Goal: Task Accomplishment & Management: Manage account settings

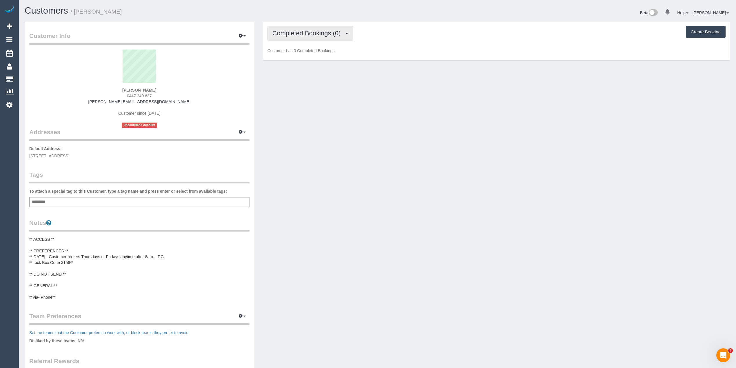
click at [293, 27] on button "Completed Bookings (0)" at bounding box center [310, 33] width 86 height 15
click at [316, 53] on link "Upcoming Bookings (12)" at bounding box center [298, 54] width 61 height 8
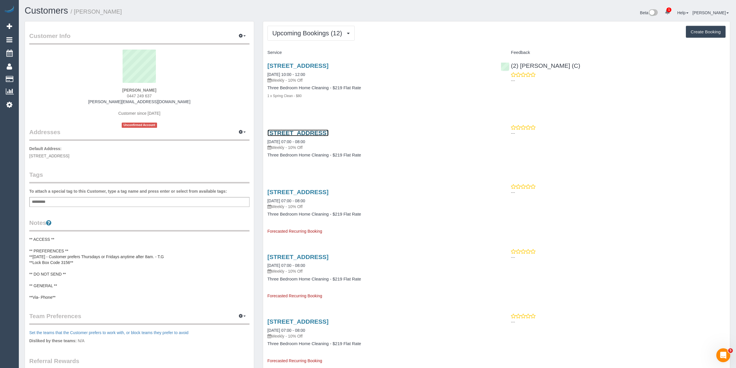
click at [329, 130] on link "3/19 Pinnacle Avenue, Ferntree Gully, VIC 3156" at bounding box center [297, 133] width 61 height 7
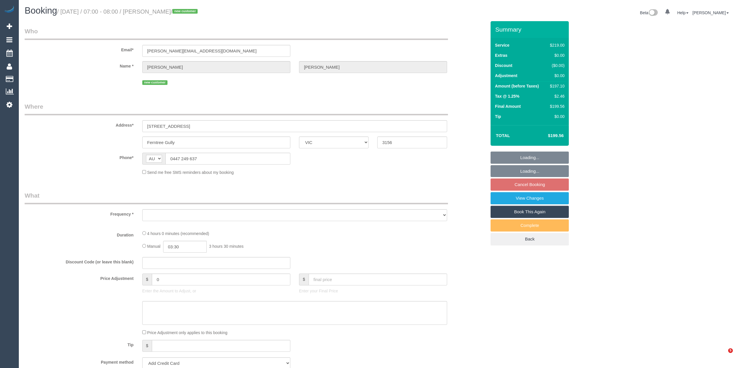
select select "VIC"
select select "string:stripe-pm_1SF7U22GScqysDRVGMEIKJbH"
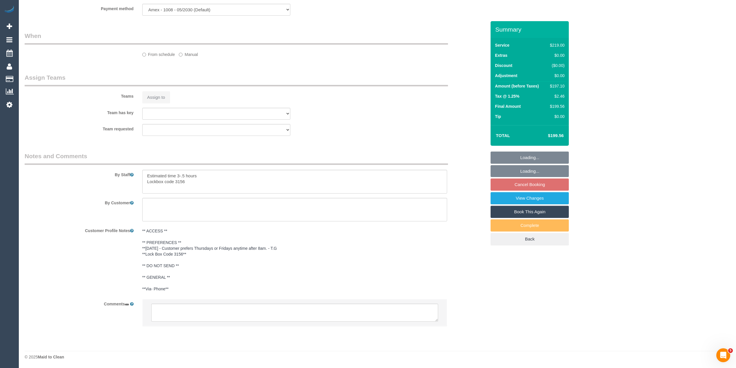
select select "object:819"
select select "number:29"
select select "number:14"
select select "number:19"
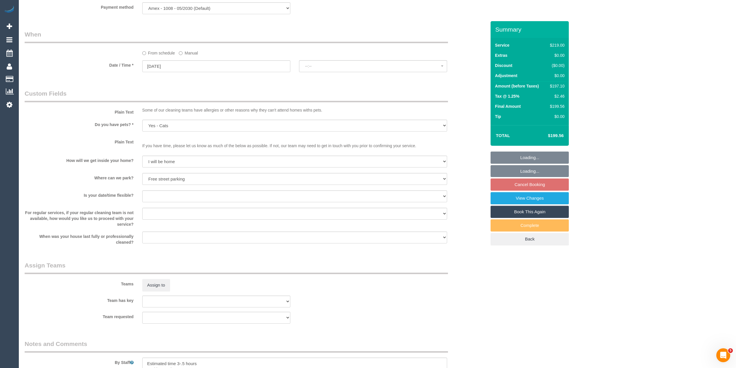
select select "spot1"
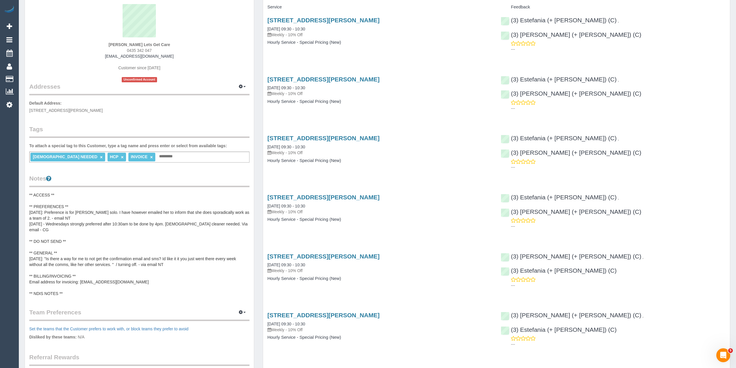
scroll to position [64, 0]
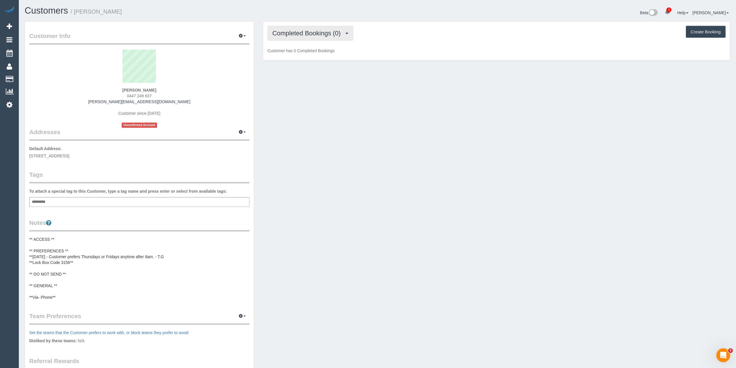
click at [289, 39] on button "Completed Bookings (0)" at bounding box center [310, 33] width 86 height 15
click at [294, 56] on link "Upcoming Bookings (12)" at bounding box center [298, 54] width 61 height 8
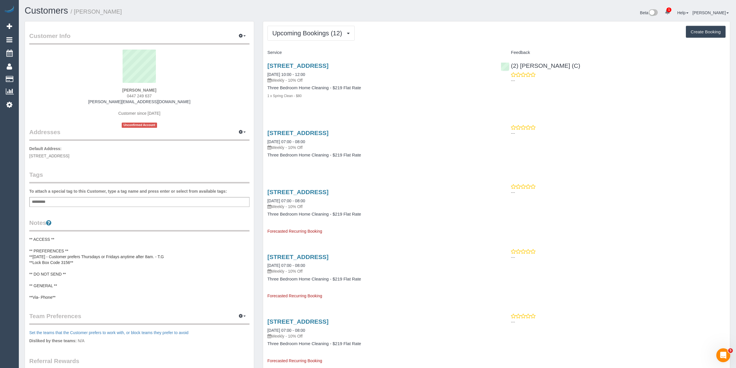
click at [428, 27] on div "Upcoming Bookings (12) Completed Bookings (0) Upcoming Bookings (12) Cancelled …" at bounding box center [496, 33] width 458 height 15
click at [329, 131] on link "3/19 Pinnacle Avenue, Ferntree Gully, VIC 3156" at bounding box center [297, 133] width 61 height 7
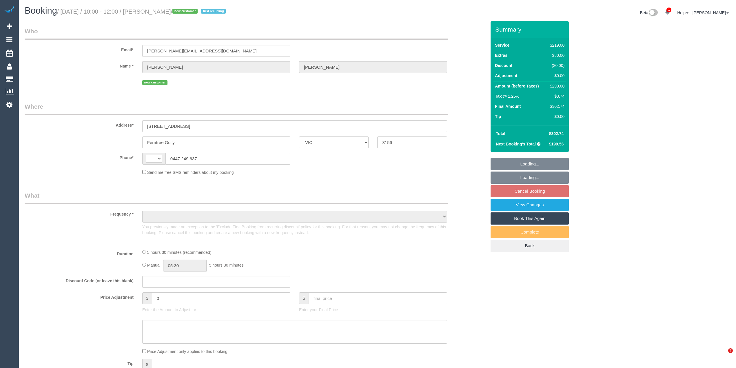
select select "VIC"
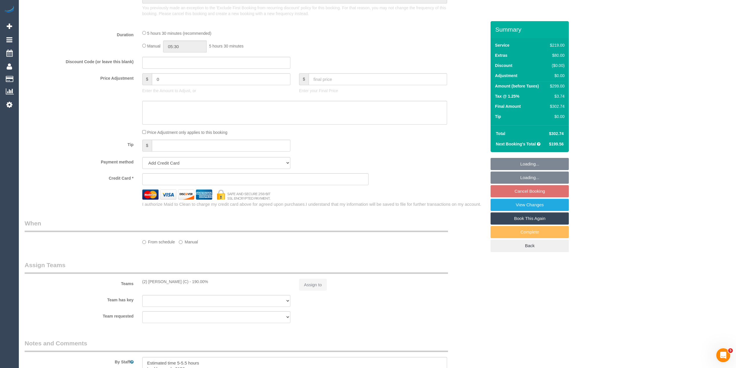
select select "string:stripe-pm_1SF7U22GScqysDRVGMEIKJbH"
select select "number:29"
select select "number:14"
select select "number:19"
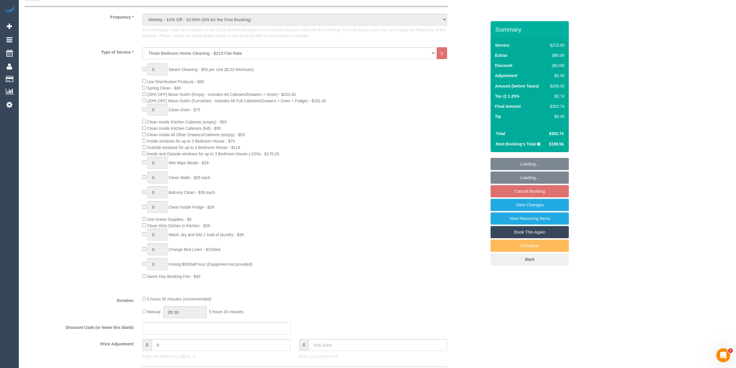
scroll to position [716, 0]
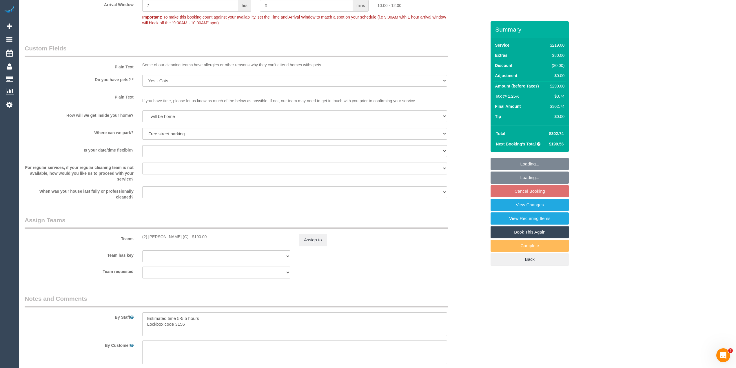
select select "string:AU"
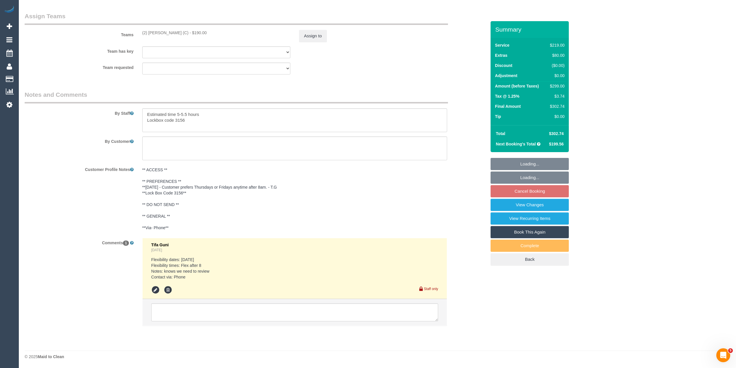
select select "object:1389"
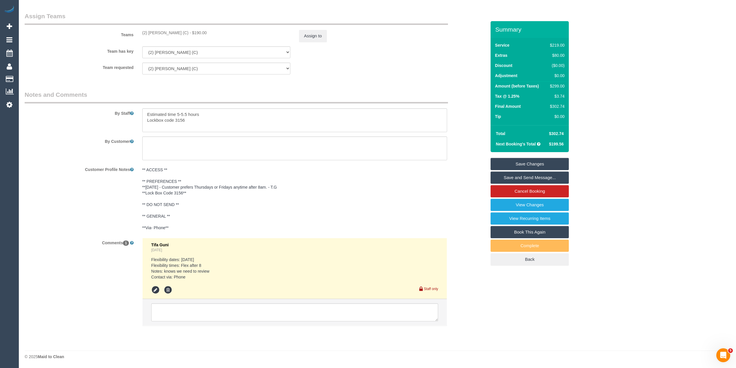
drag, startPoint x: 150, startPoint y: 258, endPoint x: 197, endPoint y: 275, distance: 50.3
click at [197, 275] on li "Tifa Guni 1 day ago Flexibility dates: Saturday Flexibility times: Flex after 8…" at bounding box center [295, 268] width 304 height 61
click at [172, 266] on pre "Flexibility dates: Saturday Flexibility times: Flex after 8 Notes: knows we nee…" at bounding box center [294, 268] width 287 height 23
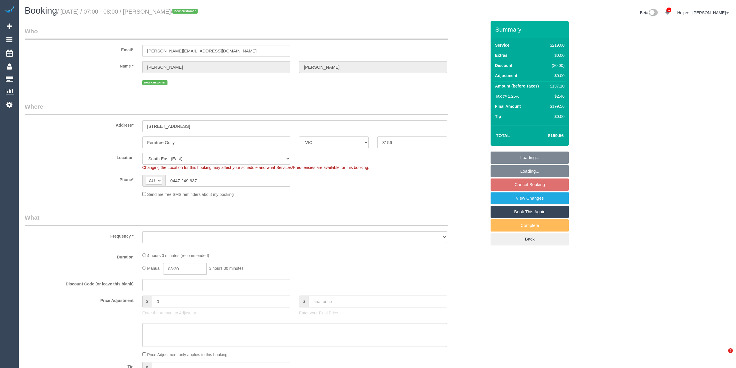
select select "VIC"
select select "object:1209"
select select "spot1"
select select "number:29"
select select "number:14"
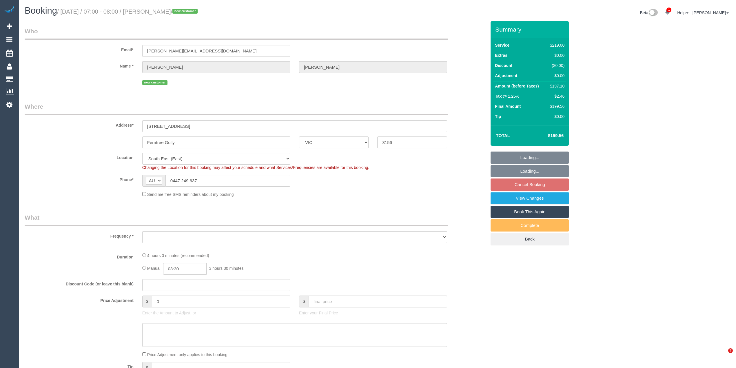
select select "number:19"
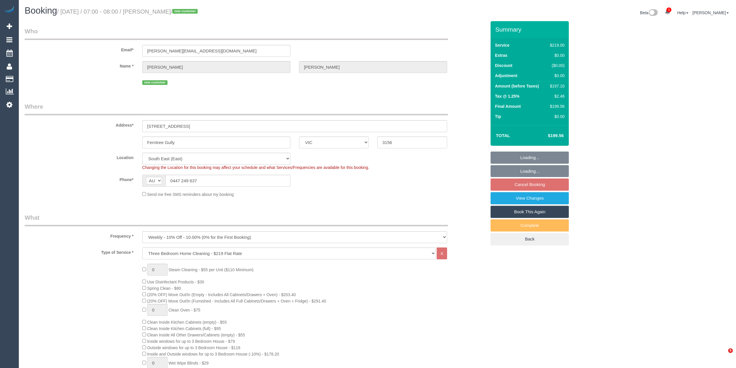
select select "object:1360"
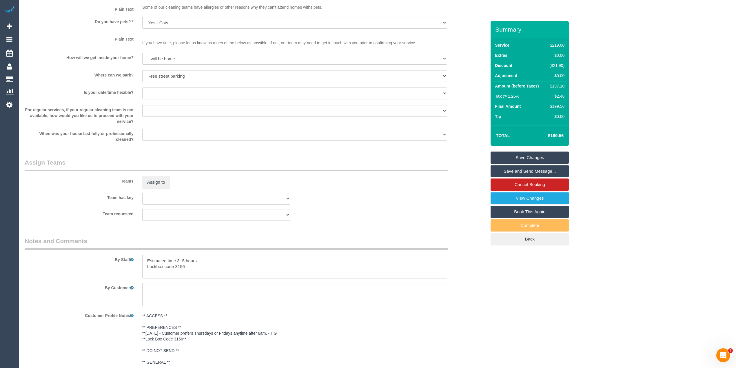
scroll to position [874, 0]
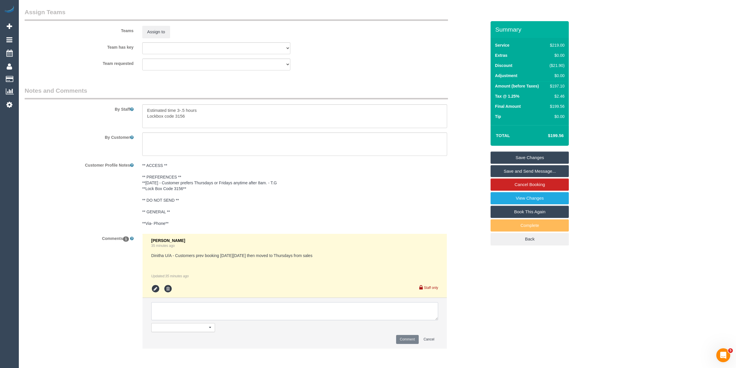
click at [206, 312] on textarea at bounding box center [294, 311] width 287 height 18
type textarea "Ongoing bookings moved to xx as per customer request"
drag, startPoint x: 278, startPoint y: 310, endPoint x: 114, endPoint y: 297, distance: 164.8
click at [114, 297] on div "Comments 1 Laura Butera 36 minutes ago Dinitha U/A - Customers prev booking on …" at bounding box center [255, 294] width 470 height 121
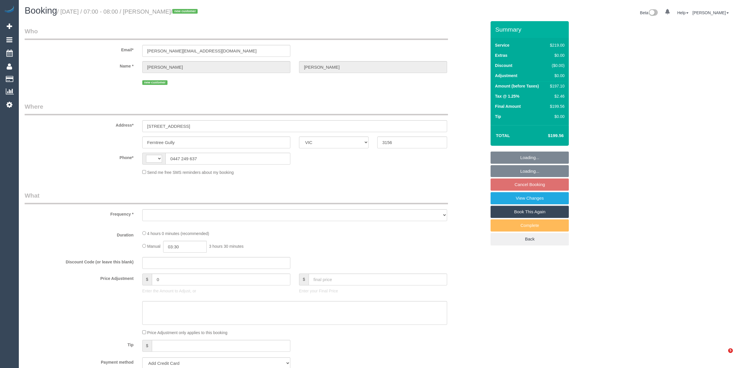
select select "VIC"
select select "string:AU"
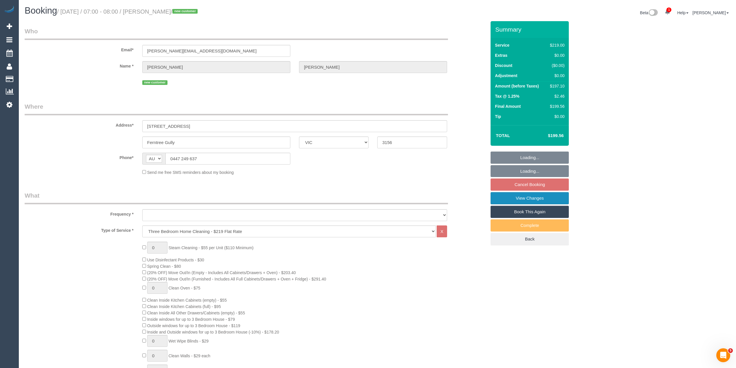
select select "object:666"
select select "string:stripe-pm_1SF7U22GScqysDRVGMEIKJbH"
click at [545, 198] on link "View Changes" at bounding box center [530, 198] width 78 height 12
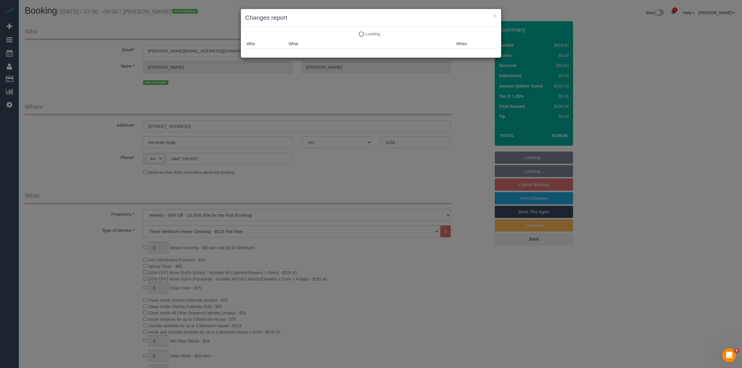
select select "spot1"
select select "number:29"
select select "number:14"
select select "number:19"
select select "object:1560"
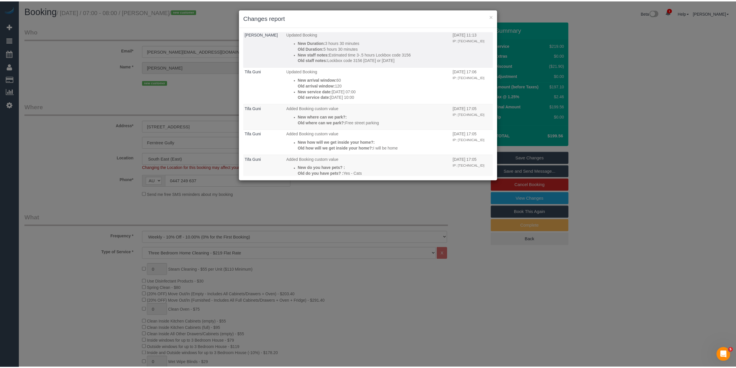
scroll to position [138, 0]
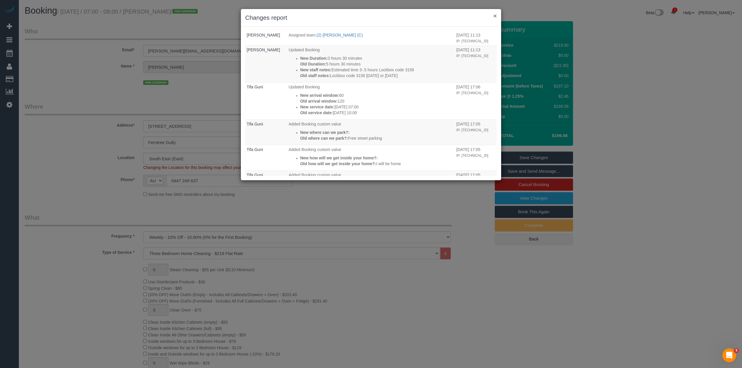
click at [494, 14] on button "×" at bounding box center [494, 16] width 3 height 6
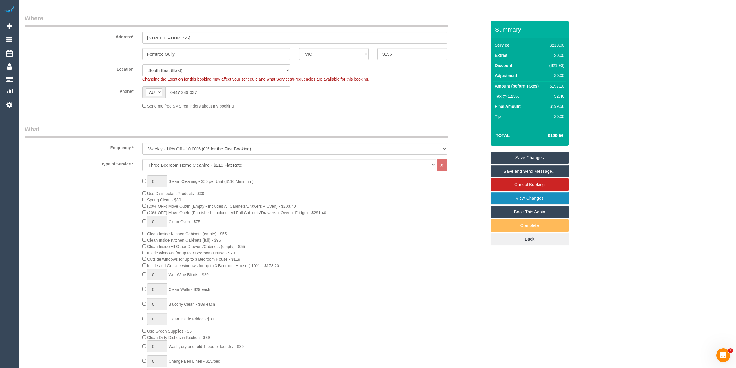
scroll to position [874, 0]
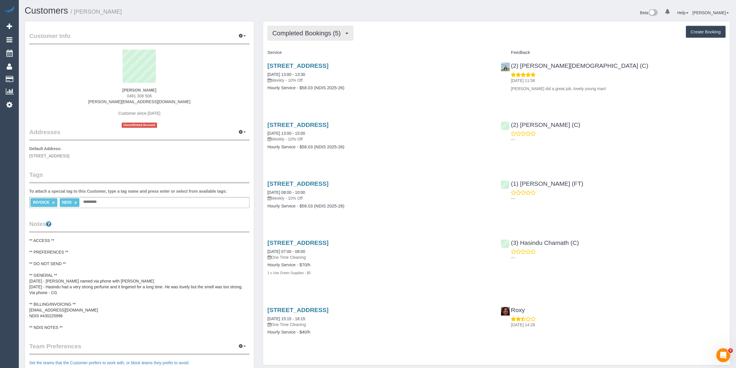
click at [293, 30] on span "Completed Bookings (5)" at bounding box center [307, 33] width 71 height 7
click at [303, 53] on link "Upcoming Bookings (11)" at bounding box center [298, 54] width 61 height 8
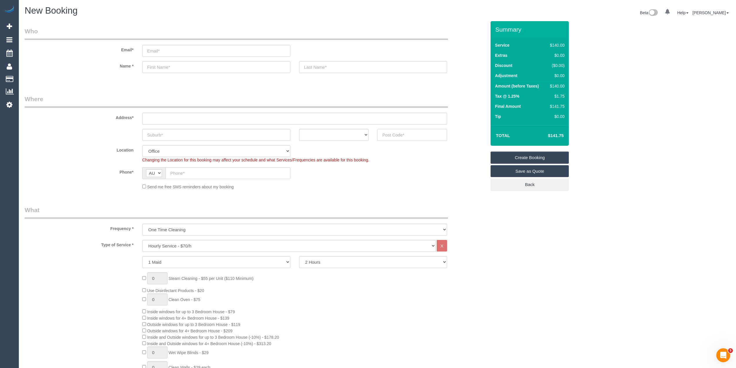
click at [393, 133] on input "text" at bounding box center [412, 135] width 70 height 12
type input "3101"
click at [149, 117] on input "text" at bounding box center [294, 119] width 305 height 12
type input "-"
click at [161, 133] on input "text" at bounding box center [216, 135] width 148 height 12
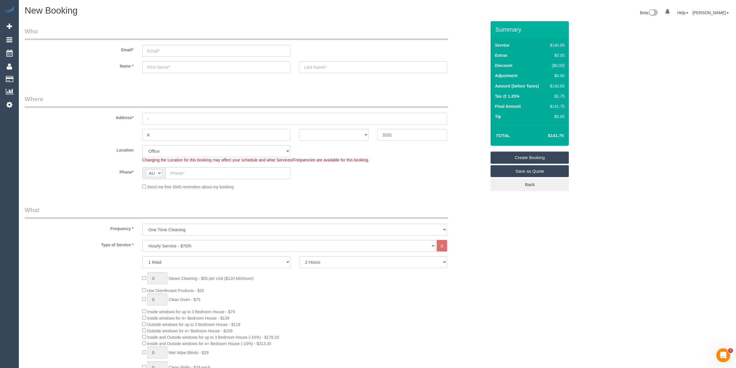
type input "Ke"
select select "58"
type input "Kew"
select select "object:2101"
type input "Kew"
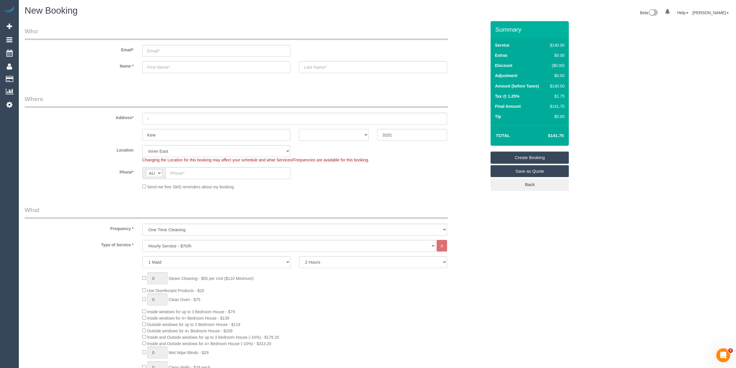
click at [322, 135] on select "ACT NSW NT QLD SA TAS VIC WA" at bounding box center [334, 135] width 70 height 12
click at [183, 169] on input "text" at bounding box center [227, 173] width 125 height 12
paste input "61 413 420 334"
drag, startPoint x: 176, startPoint y: 171, endPoint x: 163, endPoint y: 169, distance: 12.3
click at [163, 169] on div "AF AL DZ AD AO AI AQ AG AR AM AW AU AT AZ BS BH BD BB BY BE BZ BJ BM BT BO BA B…" at bounding box center [216, 173] width 148 height 12
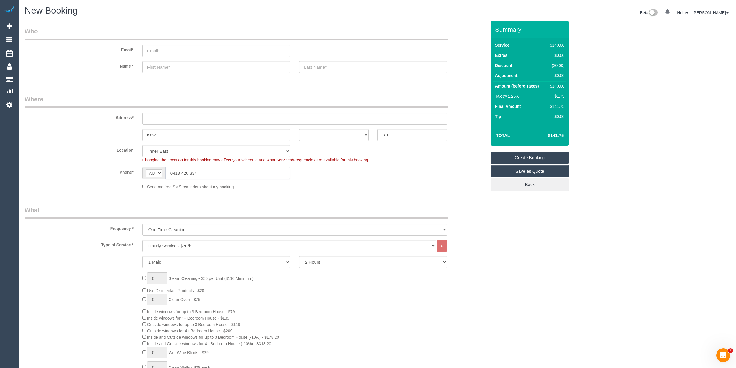
type input "0413 420 334"
click at [322, 134] on select "ACT NSW NT QLD SA TAS VIC WA" at bounding box center [334, 135] width 70 height 12
select select "VIC"
click at [299, 129] on select "ACT NSW NT QLD SA TAS VIC WA" at bounding box center [334, 135] width 70 height 12
click at [186, 241] on select "Hourly Service - $70/h Hourly Service - $65/h Hourly Service - $60/h Hourly Ser…" at bounding box center [289, 246] width 294 height 12
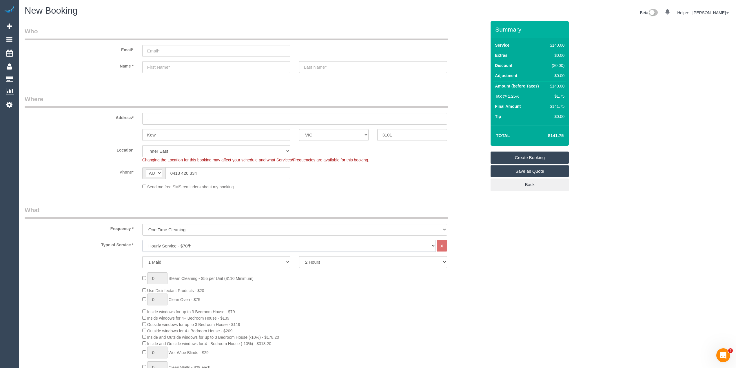
select select "210"
click at [142, 240] on select "Hourly Service - $70/h Hourly Service - $65/h Hourly Service - $60/h Hourly Ser…" at bounding box center [289, 246] width 294 height 12
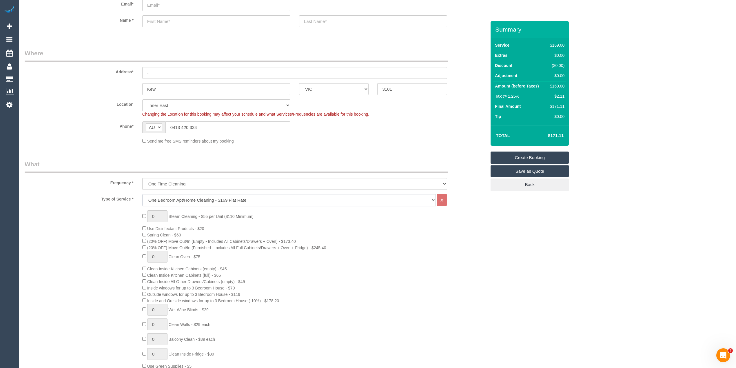
scroll to position [64, 0]
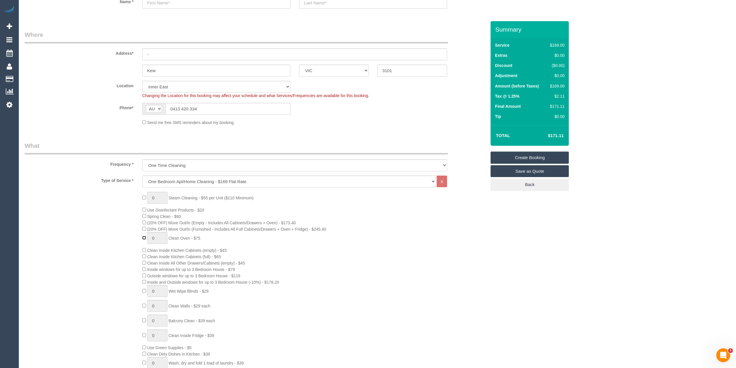
type input "1"
click at [96, 230] on div "0 Steam Cleaning - $55 per Unit ($110 Minimum) Use Disinfectant Products - $20 …" at bounding box center [255, 300] width 470 height 216
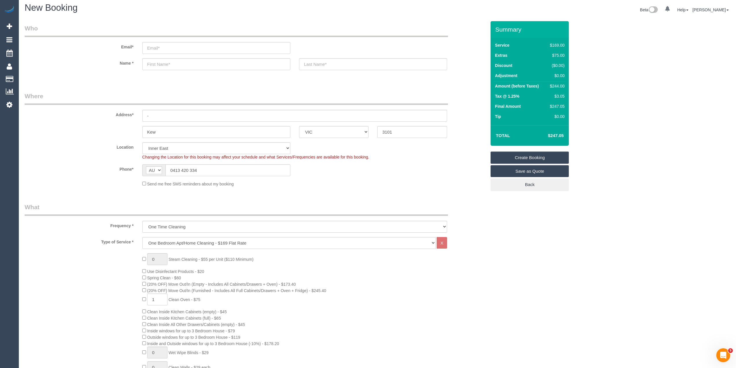
scroll to position [0, 0]
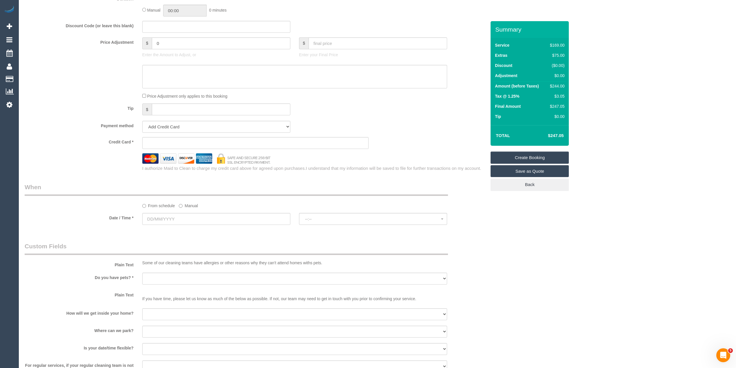
scroll to position [579, 0]
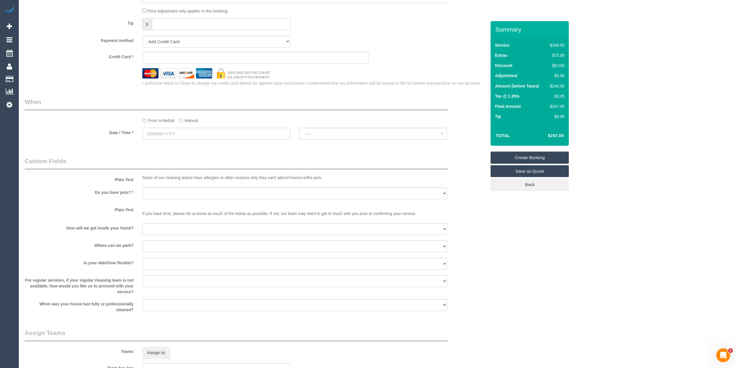
click at [160, 129] on input "text" at bounding box center [216, 134] width 148 height 12
click at [183, 185] on link "15" at bounding box center [180, 185] width 11 height 8
type input "15/10/2025"
click at [320, 132] on span "--:--" at bounding box center [373, 134] width 136 height 5
select select "spot1"
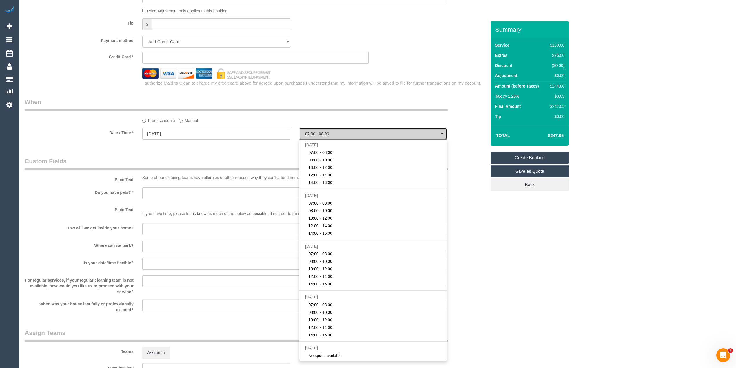
click at [320, 132] on span "07:00 - 08:00" at bounding box center [373, 134] width 136 height 5
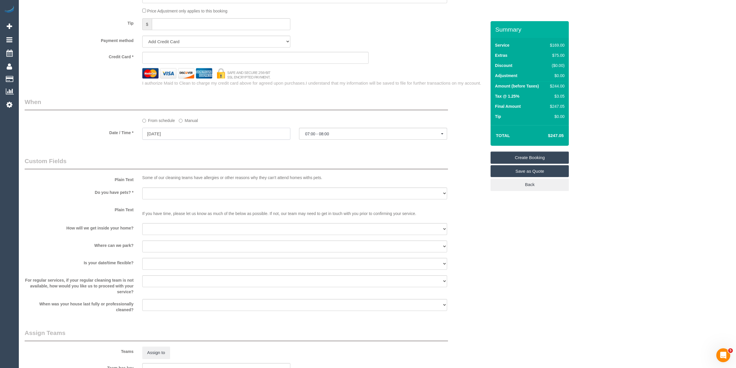
click at [163, 135] on input "15/10/2025" at bounding box center [216, 134] width 148 height 12
click at [186, 194] on link "22" at bounding box center [180, 193] width 11 height 8
type input "22/10/2025"
drag, startPoint x: 325, startPoint y: 129, endPoint x: 326, endPoint y: 132, distance: 4.1
click at [326, 131] on button "07:00 - 08:00" at bounding box center [373, 134] width 148 height 12
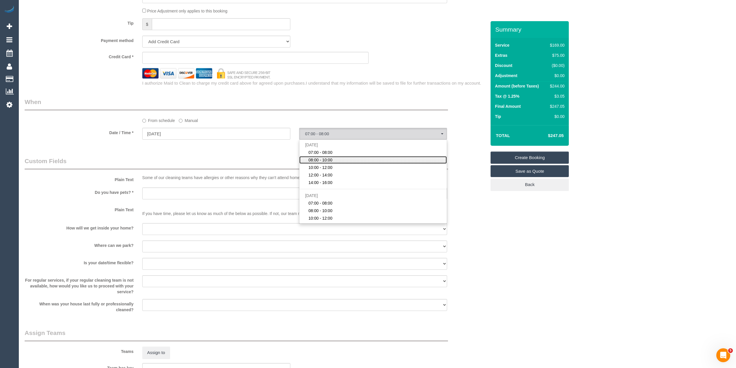
click at [334, 157] on link "08:00 - 10:00" at bounding box center [372, 160] width 147 height 8
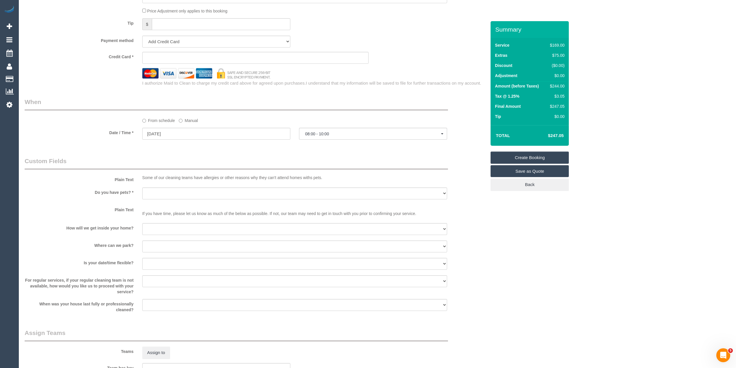
click at [334, 134] on span "08:00 - 10:00" at bounding box center [373, 134] width 136 height 5
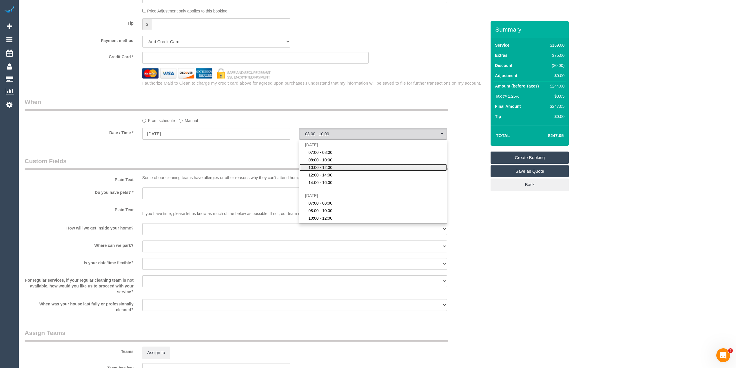
click at [336, 166] on link "10:00 - 12:00" at bounding box center [372, 168] width 147 height 8
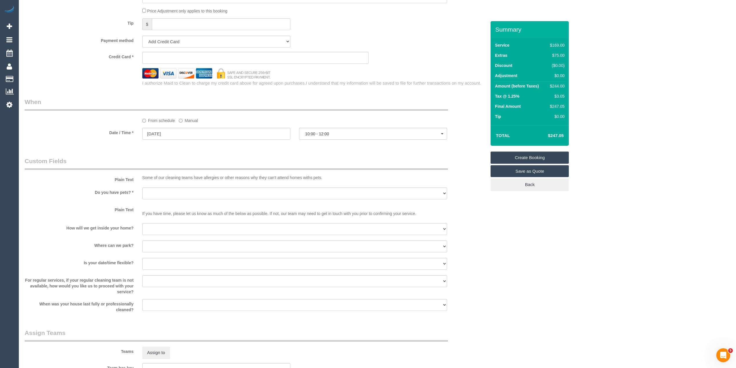
click at [315, 134] on span "10:00 - 12:00" at bounding box center [373, 134] width 136 height 5
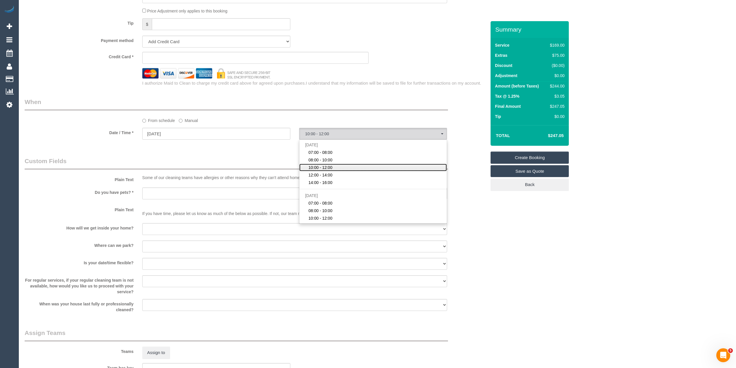
click at [334, 167] on link "10:00 - 12:00" at bounding box center [372, 168] width 147 height 8
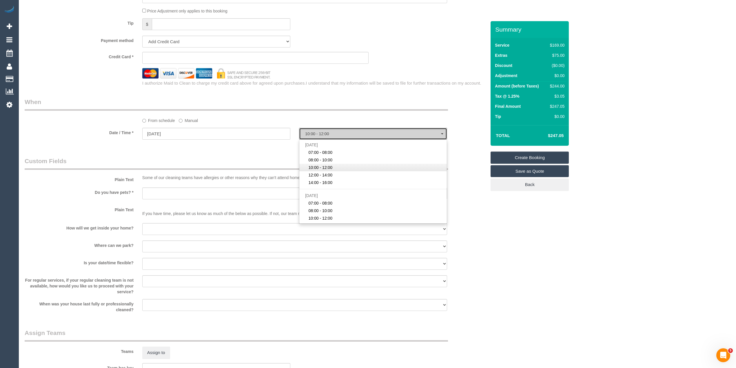
select select "spot24"
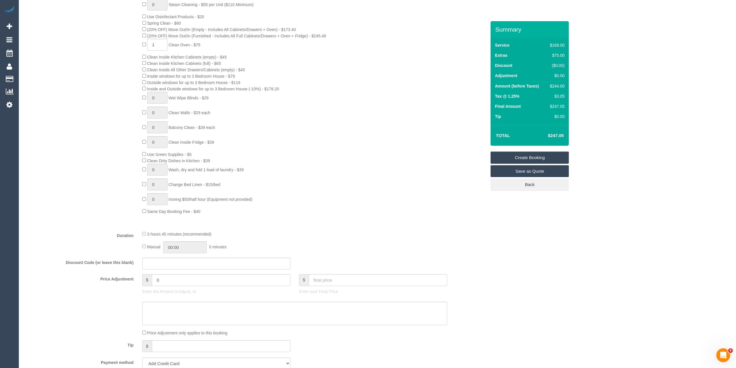
scroll to position [0, 0]
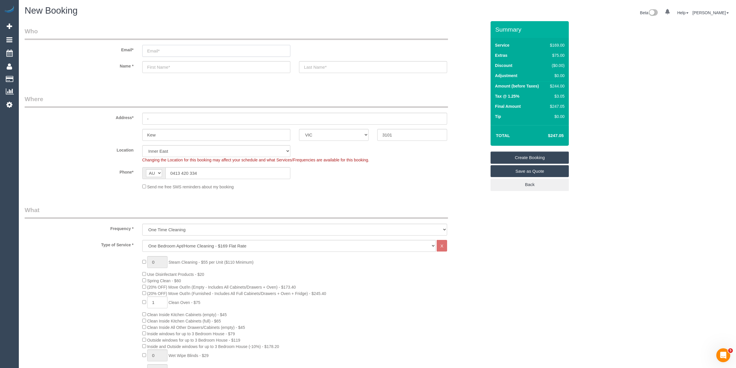
click at [174, 50] on input "email" at bounding box center [216, 51] width 148 height 12
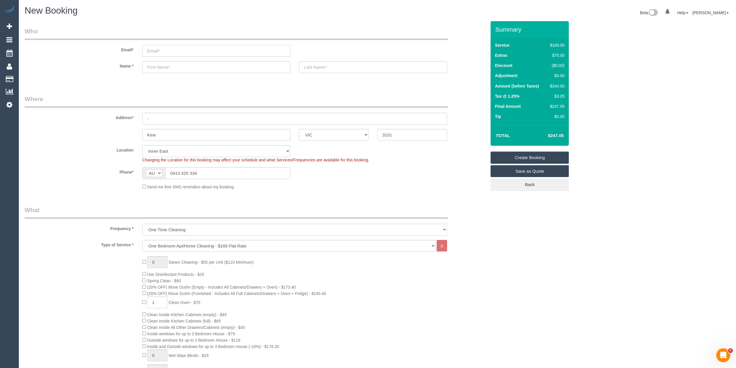
click at [174, 50] on input "email" at bounding box center [216, 51] width 148 height 12
type input "craigmacfarlan@hotmail.com"
type input "Craig"
select select "spot45"
type input "Craig"
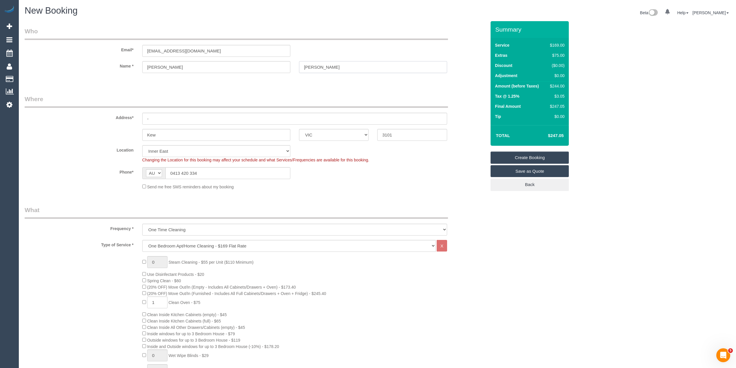
type input "Macfarlan"
click at [166, 116] on input "28/60 Hart Road" at bounding box center [294, 119] width 305 height 12
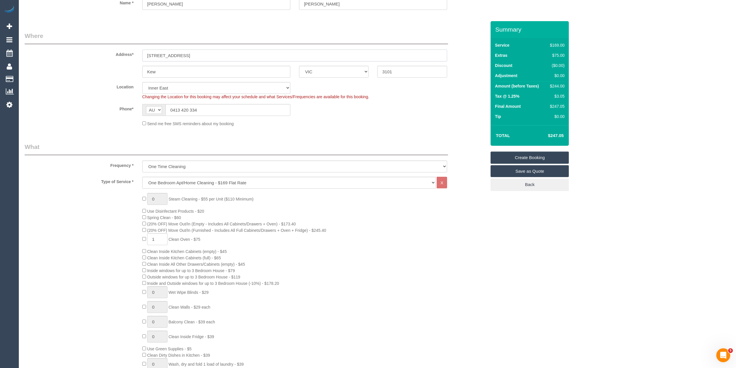
scroll to position [64, 0]
type input "28/60 Harp Road"
click at [413, 289] on div "0 Steam Cleaning - $55 per Unit ($110 Minimum) Use Disinfectant Products - $20 …" at bounding box center [314, 300] width 353 height 216
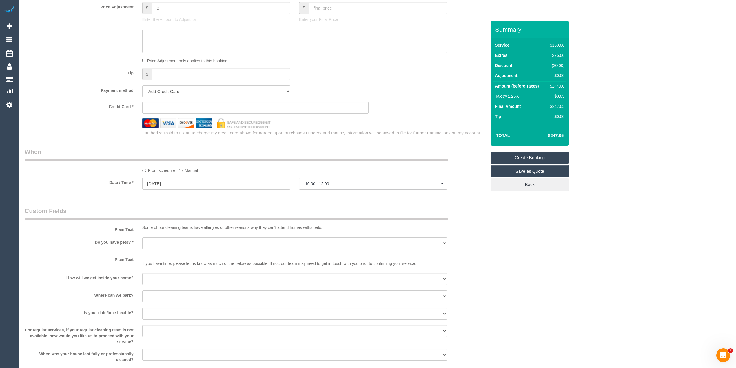
scroll to position [644, 0]
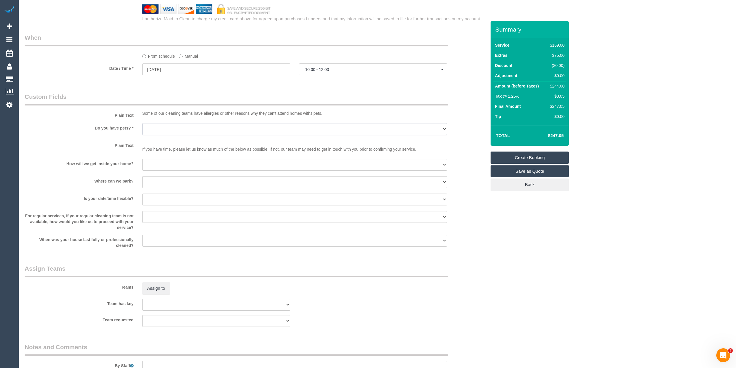
click at [153, 126] on select "Yes - Cats Yes - Dogs No pets Yes - Dogs and Cats Yes - Other" at bounding box center [294, 129] width 305 height 12
select select "number:28"
click at [142, 123] on select "Yes - Cats Yes - Dogs No pets Yes - Dogs and Cats Yes - Other" at bounding box center [294, 129] width 305 height 12
click at [159, 163] on select "I will be home Key will be left (please provide details below) Lock box/Access …" at bounding box center [294, 165] width 305 height 12
select select "number:14"
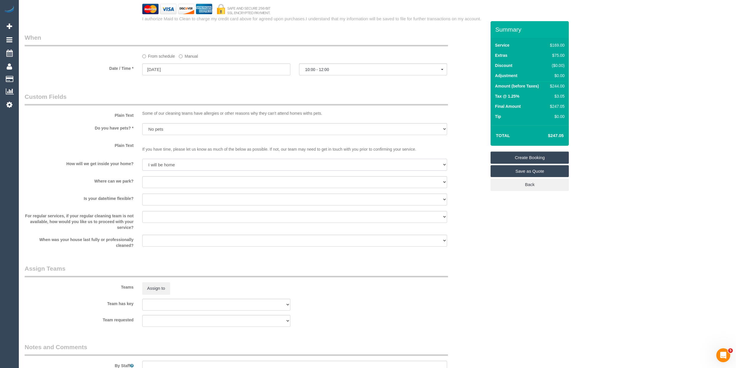
click at [142, 159] on select "I will be home Key will be left (please provide details below) Lock box/Access …" at bounding box center [294, 165] width 305 height 12
click at [173, 183] on select "I will provide parking on-site Free street parking Paid street parking (cost wi…" at bounding box center [294, 182] width 305 height 12
select select "number:19"
click at [142, 176] on select "I will provide parking on-site Free street parking Paid street parking (cost wi…" at bounding box center [294, 182] width 305 height 12
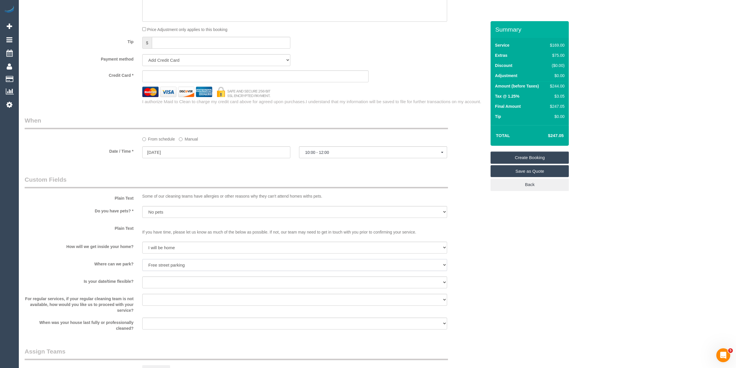
scroll to position [579, 0]
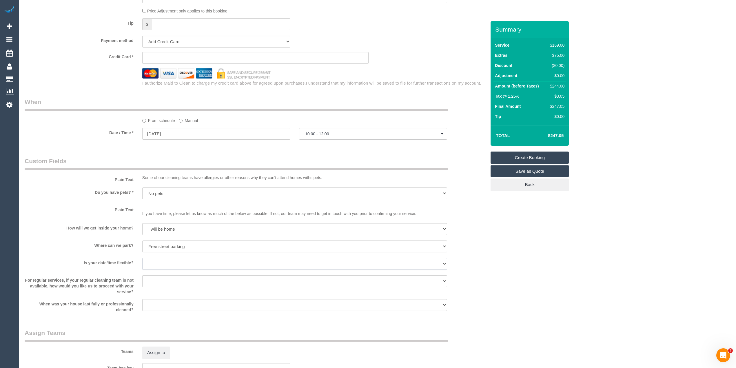
drag, startPoint x: 161, startPoint y: 264, endPoint x: 166, endPoint y: 262, distance: 5.4
click at [161, 264] on select "Yes - date and time Yes - date but not time Yes - time but not date No - No fle…" at bounding box center [294, 264] width 305 height 12
select select "number:23"
click at [142, 258] on select "Yes - date and time Yes - date but not time Yes - time but not date No - No fle…" at bounding box center [294, 264] width 305 height 12
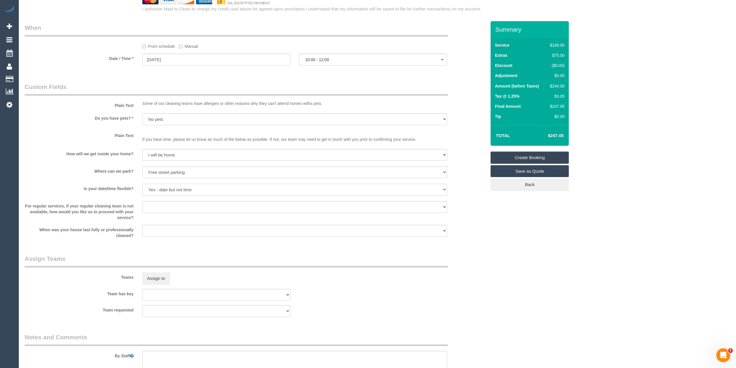
scroll to position [725, 0]
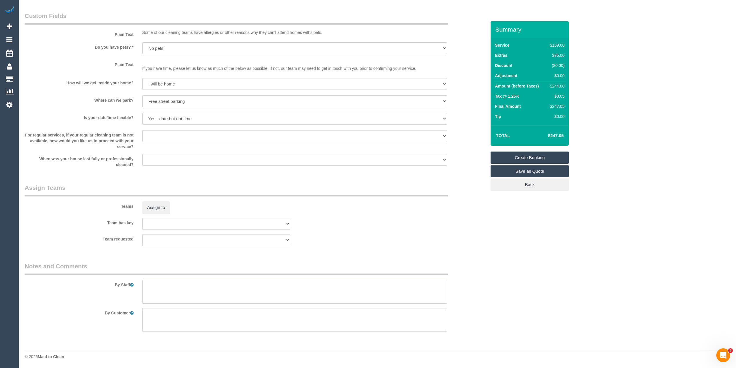
click at [181, 293] on textarea at bounding box center [294, 292] width 305 height 24
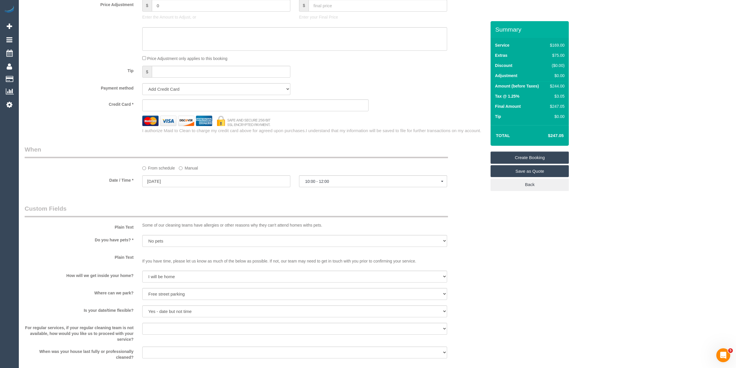
scroll to position [403, 0]
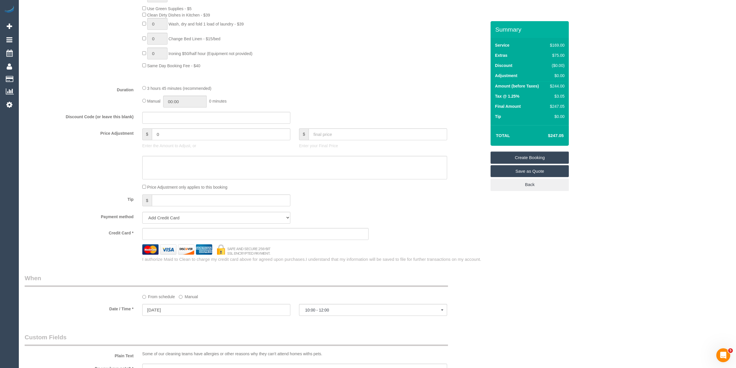
type textarea "There are steps up to the second floor."
click at [160, 232] on sui-stripe-card at bounding box center [255, 234] width 227 height 12
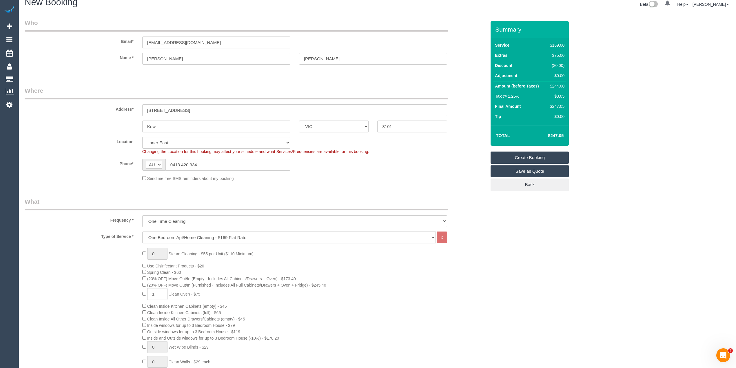
scroll to position [0, 0]
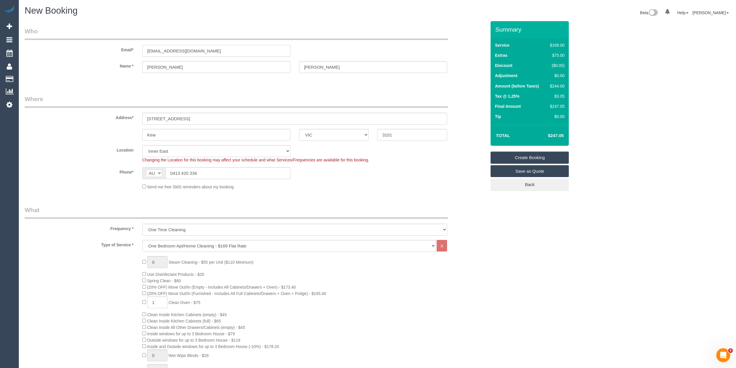
drag, startPoint x: 216, startPoint y: 50, endPoint x: 97, endPoint y: 42, distance: 118.5
click at [97, 42] on div "Email* craigmacfarlan@hotmail.com" at bounding box center [255, 42] width 470 height 30
click at [533, 155] on link "Create Booking" at bounding box center [530, 158] width 78 height 12
select select "spot66"
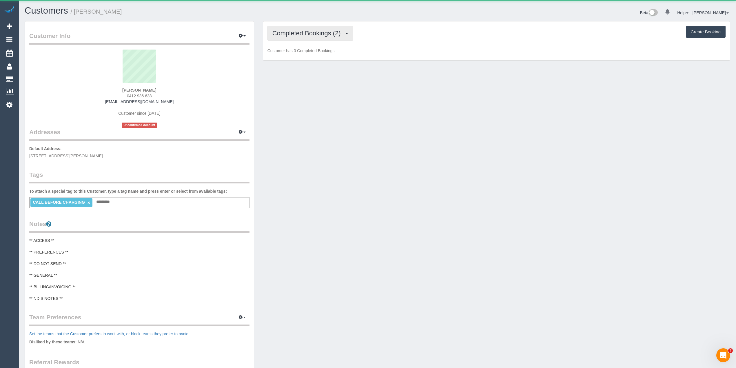
click at [302, 28] on button "Completed Bookings (2)" at bounding box center [310, 33] width 86 height 15
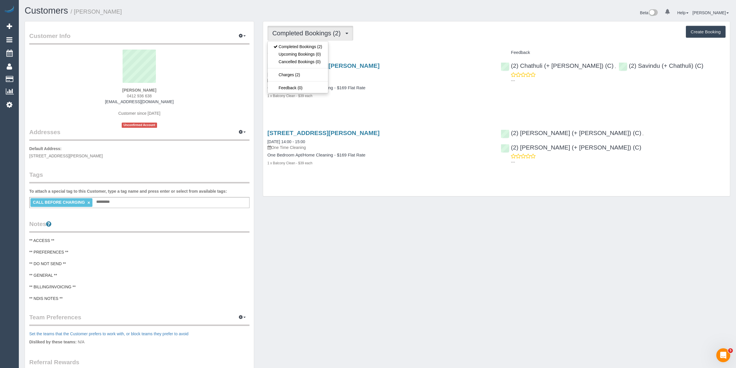
click at [417, 41] on div "Completed Bookings (2) Completed Bookings (2) Upcoming Bookings (0) Cancelled B…" at bounding box center [496, 33] width 458 height 15
click at [466, 29] on div "Completed Bookings (2) Completed Bookings (2) Upcoming Bookings (0) Cancelled B…" at bounding box center [496, 33] width 458 height 15
click at [710, 30] on button "Create Booking" at bounding box center [706, 32] width 40 height 12
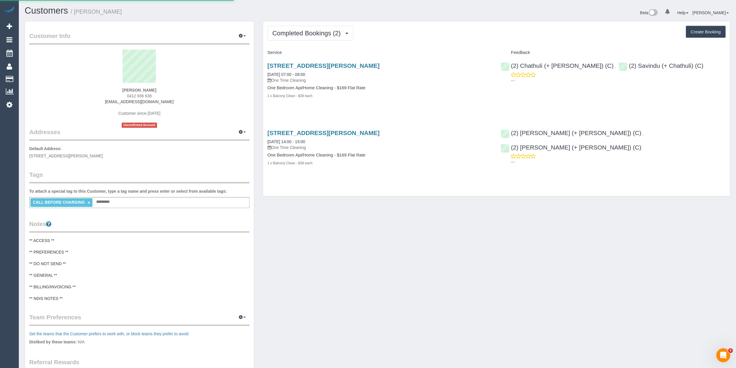
select select "VIC"
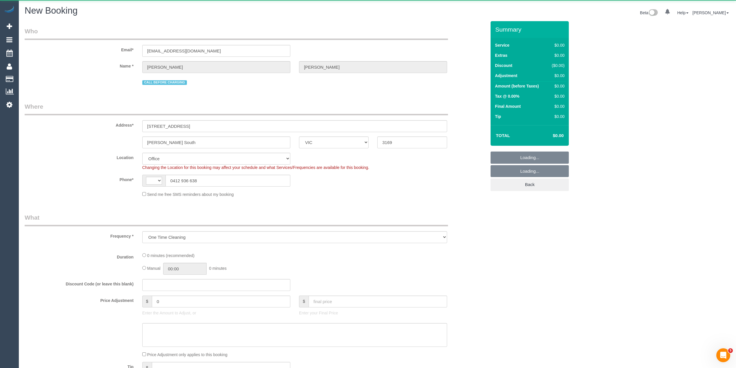
select select "object:662"
select select "string:stripe-pm_1RkyG92GScqysDRVbLwlruVr"
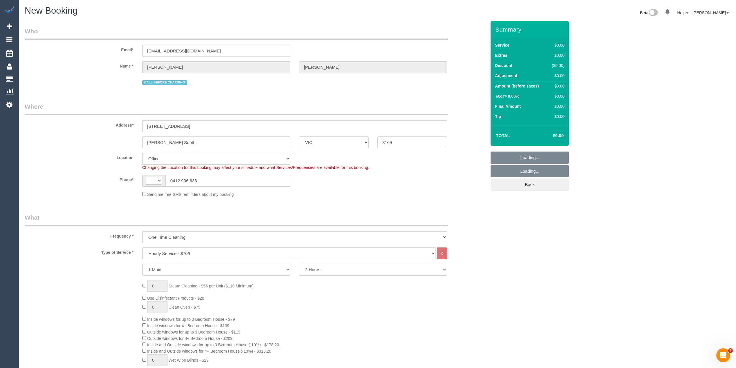
select select "object:2361"
select select "string:AU"
select select "64"
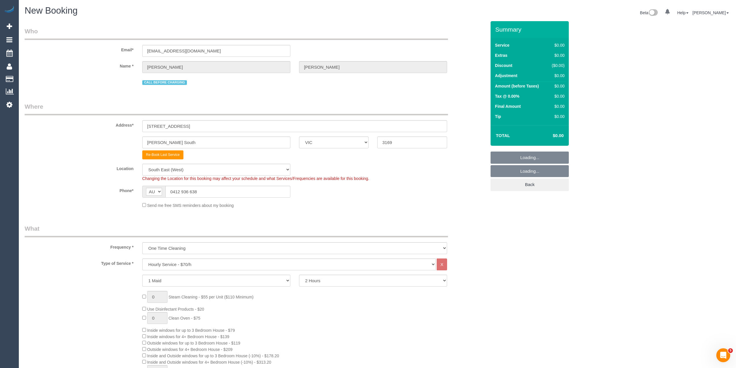
select select "object:2371"
click at [176, 263] on select "Hourly Service - $70/h Hourly Service - $65/h Hourly Service - $60/h Hourly Ser…" at bounding box center [289, 264] width 294 height 12
select select "210"
click at [142, 258] on select "Hourly Service - $70/h Hourly Service - $65/h Hourly Service - $60/h Hourly Ser…" at bounding box center [289, 264] width 294 height 12
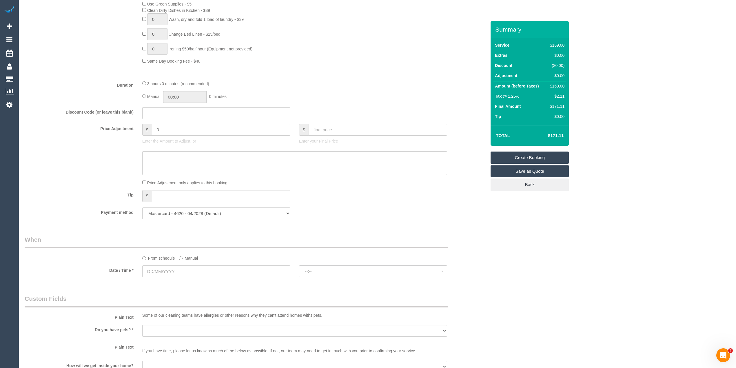
scroll to position [579, 0]
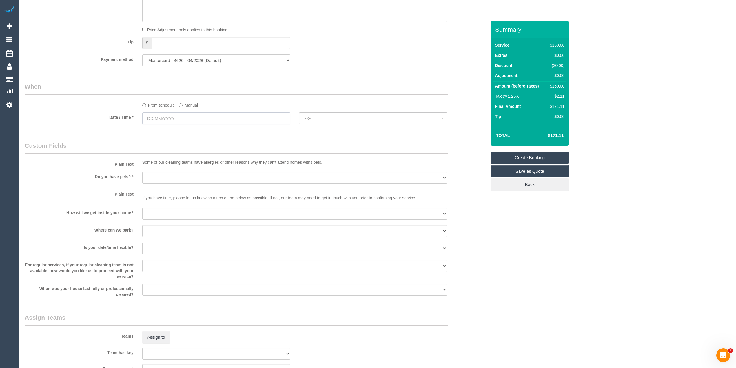
click at [164, 116] on input "text" at bounding box center [216, 118] width 148 height 12
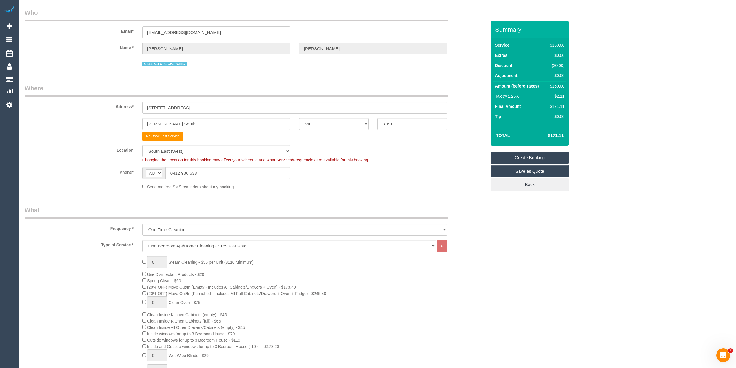
scroll to position [0, 0]
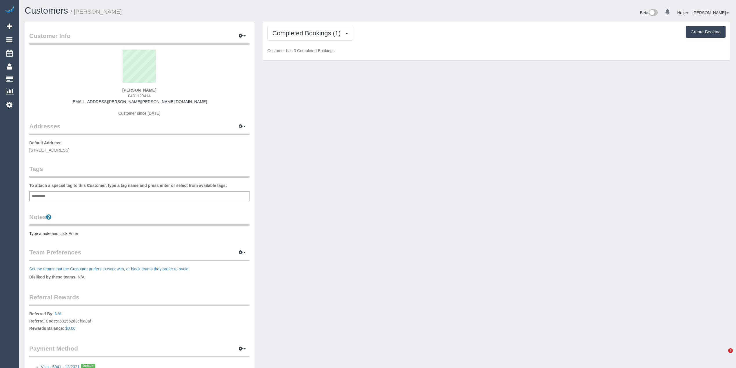
click at [290, 33] on span "Completed Bookings (1)" at bounding box center [307, 33] width 71 height 7
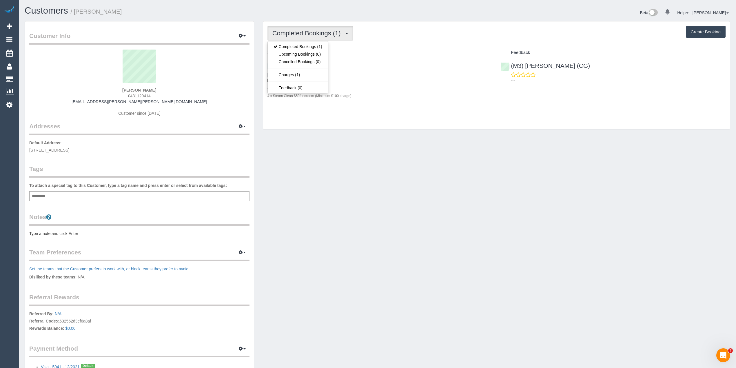
click at [416, 37] on div "Completed Bookings (1) Completed Bookings (1) Upcoming Bookings (0) Cancelled B…" at bounding box center [496, 33] width 458 height 15
click at [524, 227] on div "Customer Info Edit Contact Info Send Message Email Preferences Special Sales Ta…" at bounding box center [377, 206] width 714 height 371
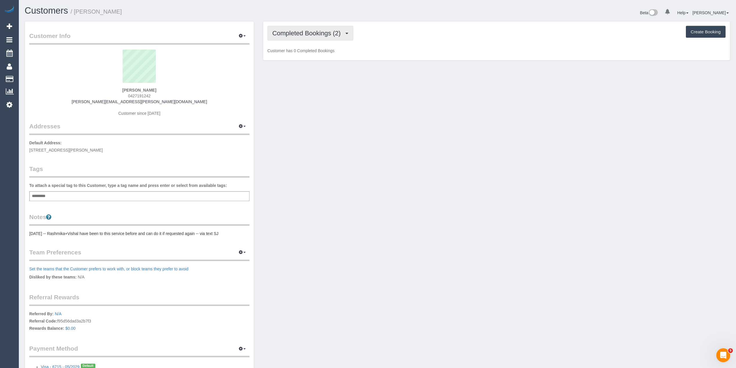
click at [311, 35] on span "Completed Bookings (2)" at bounding box center [307, 33] width 71 height 7
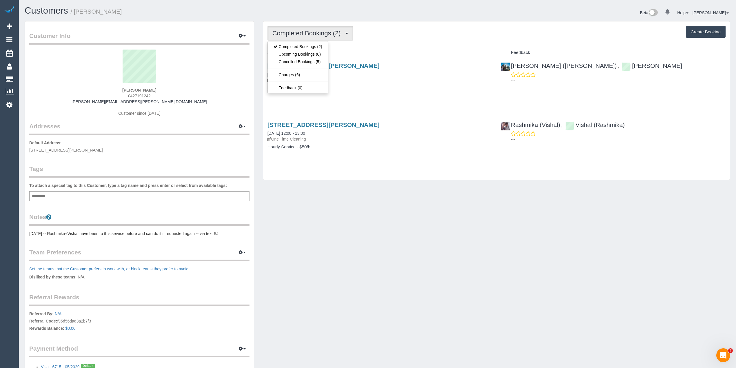
click at [380, 36] on div "Completed Bookings (2) Completed Bookings (2) Upcoming Bookings (0) Cancelled B…" at bounding box center [496, 33] width 458 height 15
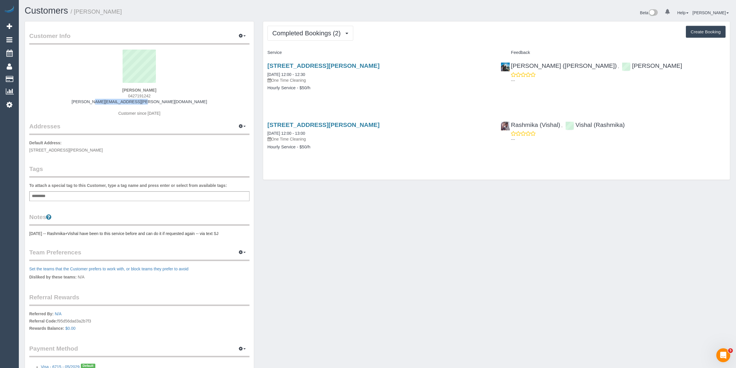
drag, startPoint x: 166, startPoint y: 101, endPoint x: 113, endPoint y: 100, distance: 52.7
click at [113, 100] on div "Lindy Hayter 0427191242 lindy.hayter@gmail.com Customer since 2020" at bounding box center [139, 86] width 220 height 72
copy link "lindy.hayter@gmail.com"
drag, startPoint x: 154, startPoint y: 95, endPoint x: 130, endPoint y: 98, distance: 24.2
click at [130, 98] on div "Lindy Hayter 0427191242 lindy.hayter@gmail.com Customer since 2020" at bounding box center [139, 86] width 220 height 72
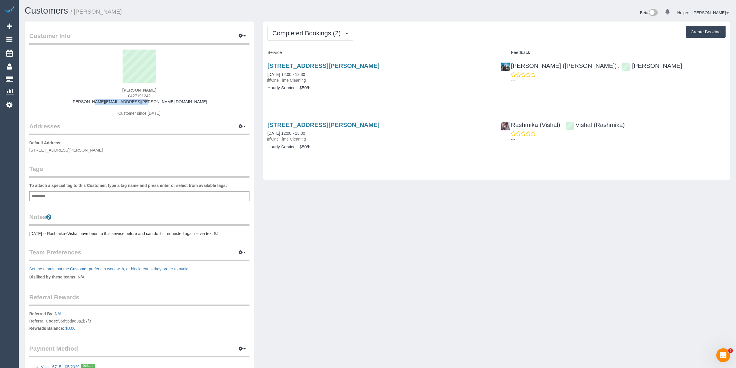
copy span "427191242"
click at [281, 32] on span "Completed Bookings (2)" at bounding box center [307, 33] width 71 height 7
click at [291, 59] on link "Cancelled Bookings (5)" at bounding box center [298, 62] width 60 height 8
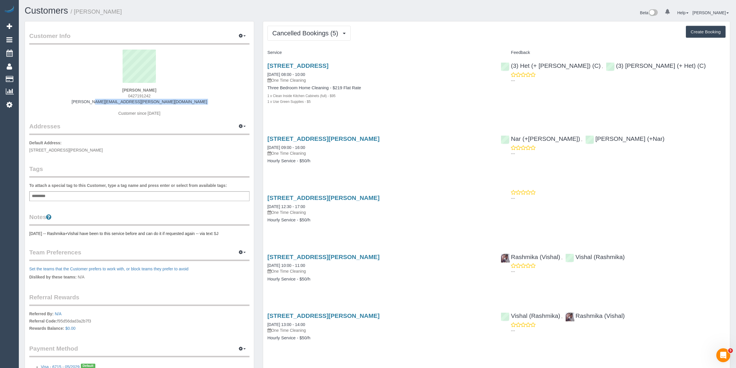
drag, startPoint x: 171, startPoint y: 104, endPoint x: 114, endPoint y: 103, distance: 57.1
click at [114, 103] on div "Lindy Hayter 0427191242 lindy.hayter@gmail.com Customer since 2020" at bounding box center [139, 86] width 220 height 72
copy div "lindy.hayter@gmail.com"
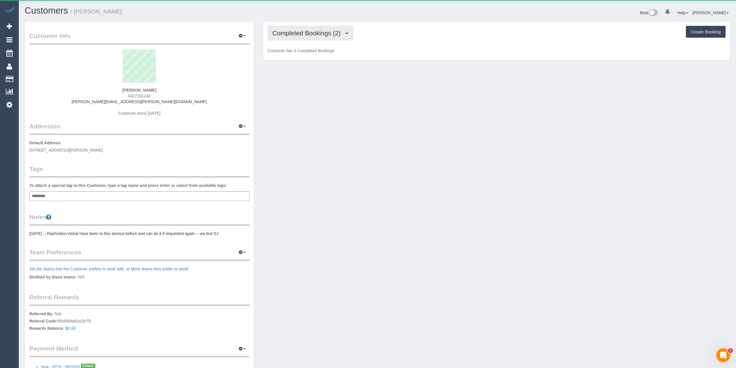
click at [283, 28] on button "Completed Bookings (2)" at bounding box center [310, 33] width 86 height 15
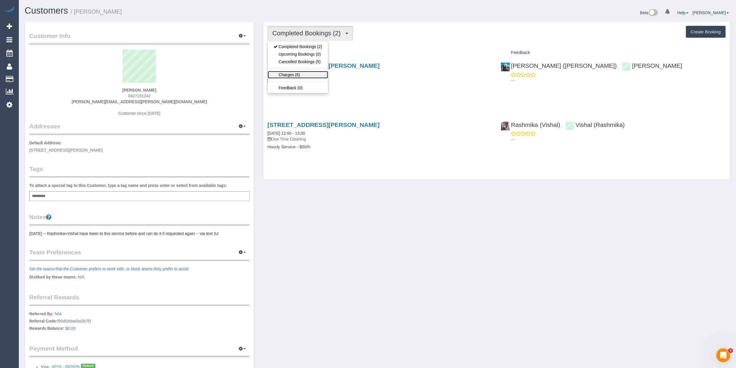
click at [309, 74] on link "Charges (6)" at bounding box center [298, 75] width 60 height 8
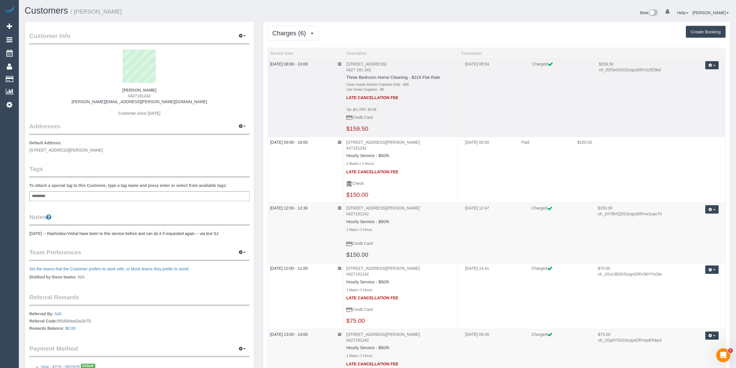
click at [714, 67] on button "button" at bounding box center [711, 65] width 13 height 8
click at [626, 94] on td "[DATE] 09:54 Charged $159.50 ch_3SFjmO2GScqysDRV1tJfZ9kd Refund Send Invoice Re…" at bounding box center [591, 98] width 267 height 78
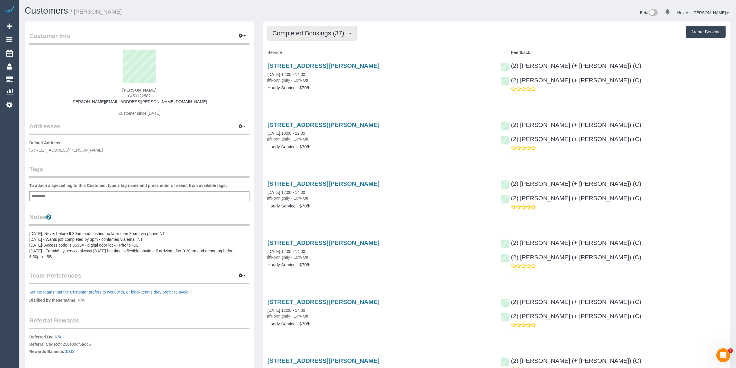
click at [281, 33] on span "Completed Bookings (37)" at bounding box center [309, 33] width 75 height 7
click at [305, 55] on link "Upcoming Bookings (13)" at bounding box center [299, 54] width 63 height 8
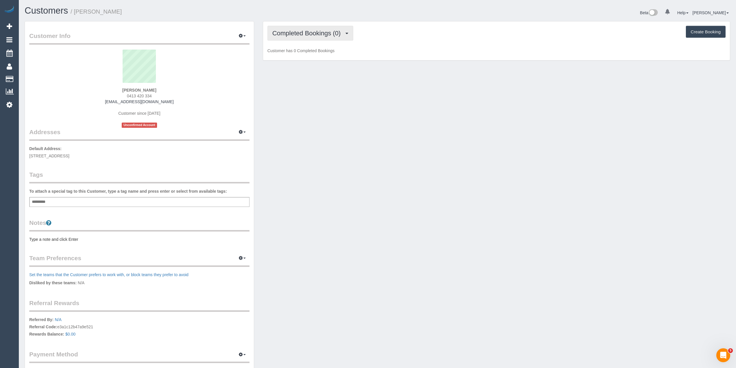
click at [289, 35] on span "Completed Bookings (0)" at bounding box center [307, 33] width 71 height 7
click at [316, 52] on link "Upcoming Bookings (1)" at bounding box center [298, 54] width 60 height 8
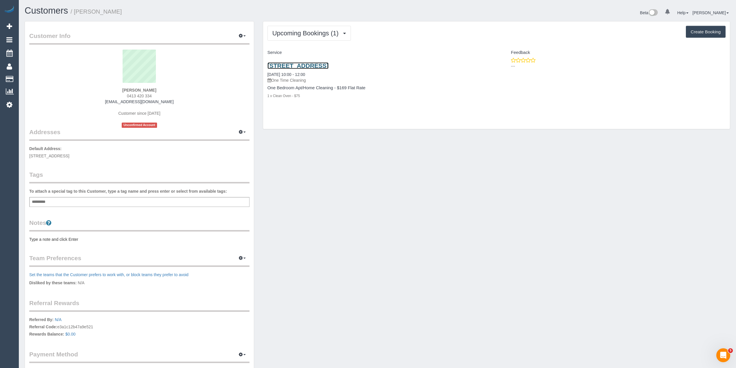
click at [316, 64] on link "[STREET_ADDRESS]" at bounding box center [297, 65] width 61 height 7
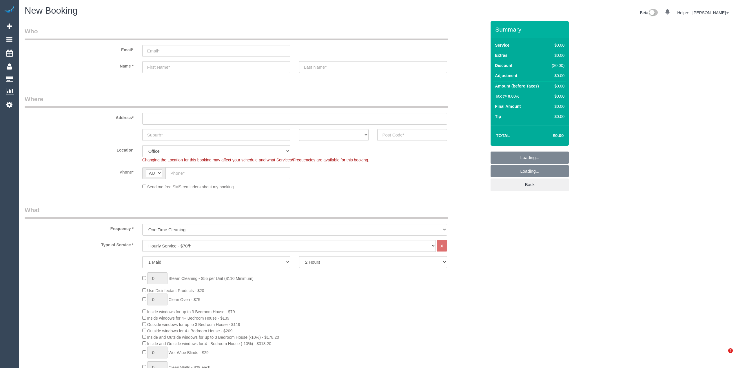
select select "object:2096"
click at [169, 245] on select "Hourly Service - $70/h Hourly Service - $65/h Hourly Service - $60/h Hourly Ser…" at bounding box center [289, 246] width 294 height 12
select select "215"
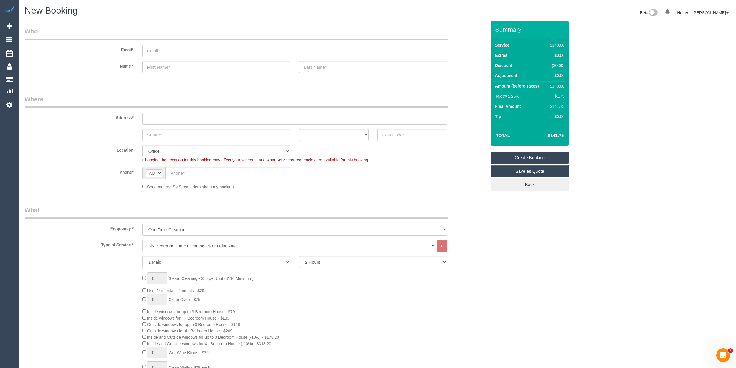
click at [142, 240] on select "Hourly Service - $70/h Hourly Service - $65/h Hourly Service - $60/h Hourly Ser…" at bounding box center [289, 246] width 294 height 12
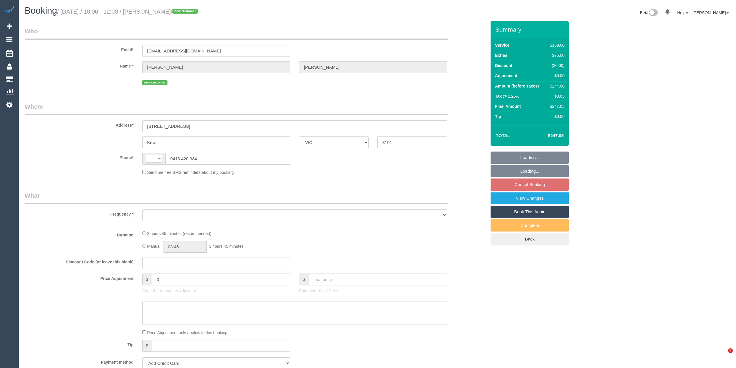
select select "VIC"
select select "string:AU"
select select "object:284"
select select "string:stripe-pm_1SFlBq2GScqysDRVFtfqrZjq"
select select "number:28"
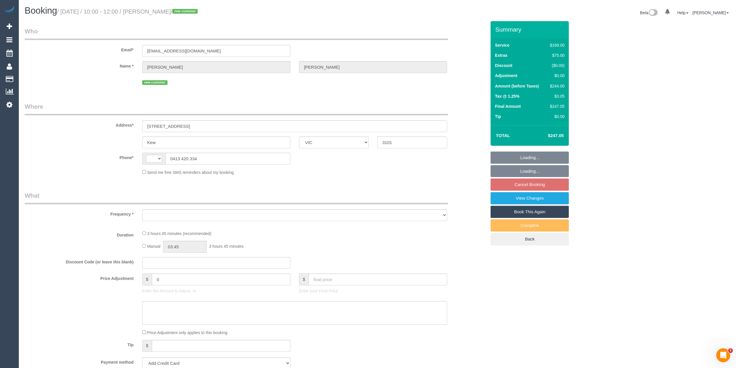
select select "number:14"
select select "number:19"
select select "number:23"
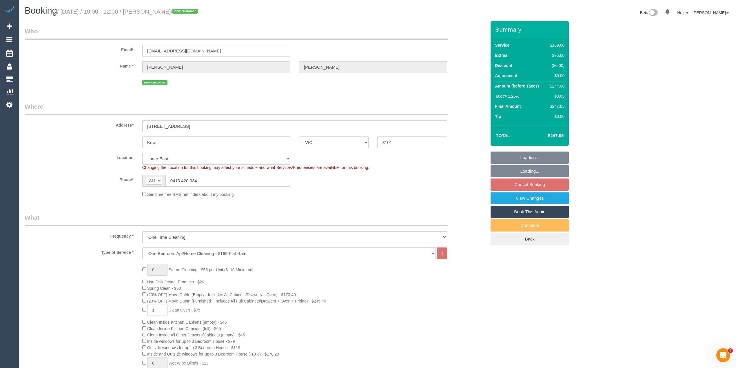
select select "spot3"
select select "object:1417"
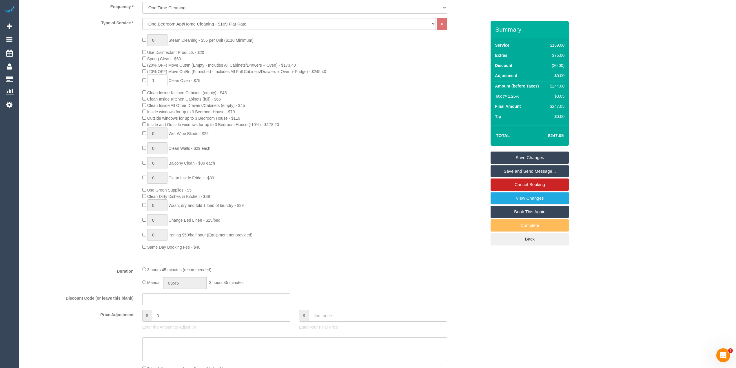
scroll to position [749, 0]
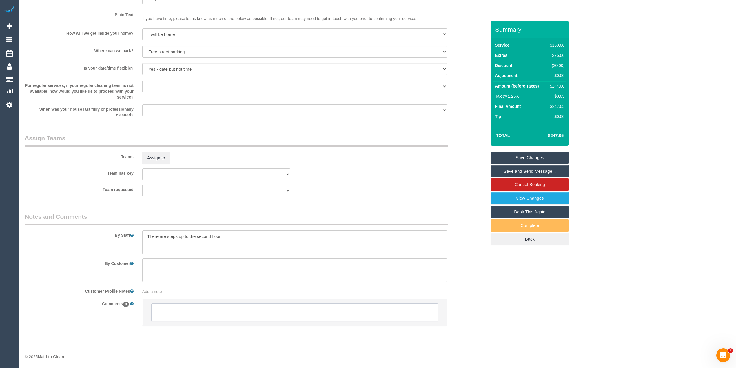
click at [230, 316] on textarea at bounding box center [294, 312] width 287 height 18
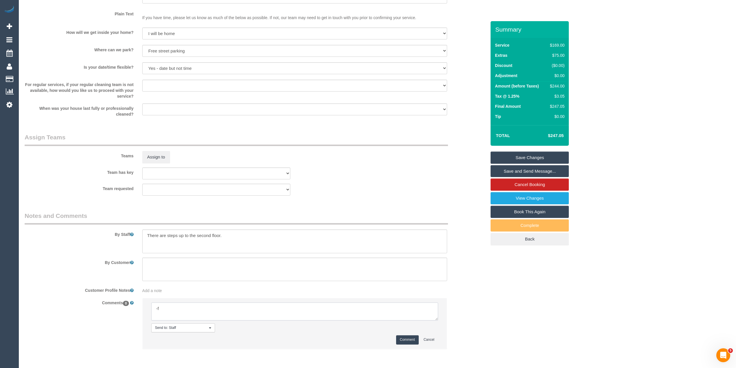
type textarea "-"
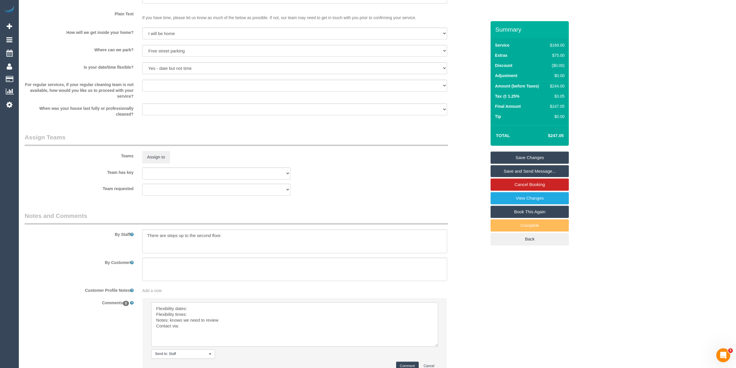
drag, startPoint x: 435, startPoint y: 318, endPoint x: 435, endPoint y: 344, distance: 26.1
click at [435, 344] on textarea at bounding box center [294, 324] width 287 height 44
click at [198, 309] on textarea at bounding box center [294, 324] width 287 height 44
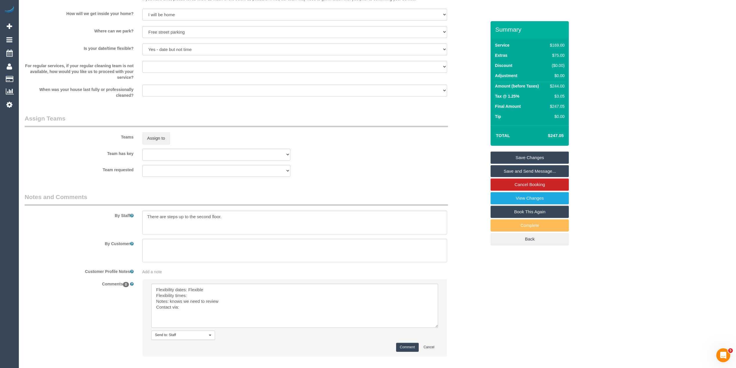
scroll to position [799, 0]
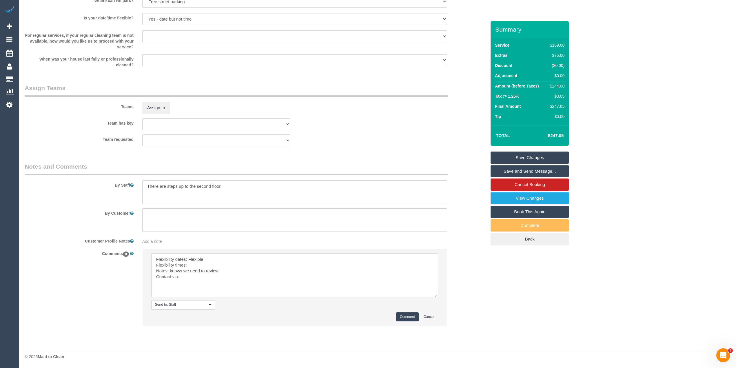
click at [196, 265] on textarea at bounding box center [294, 275] width 287 height 44
click at [199, 265] on textarea at bounding box center [294, 275] width 287 height 44
click at [215, 259] on textarea at bounding box center [294, 275] width 287 height 44
click at [198, 280] on textarea at bounding box center [294, 275] width 287 height 44
type textarea "Flexibility dates: Flexible with days, Wednesday preferred but totally flex Fle…"
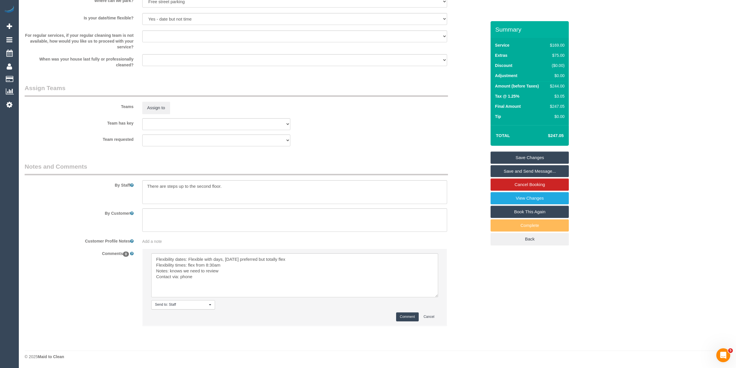
click at [414, 316] on button "Comment" at bounding box center [407, 316] width 23 height 9
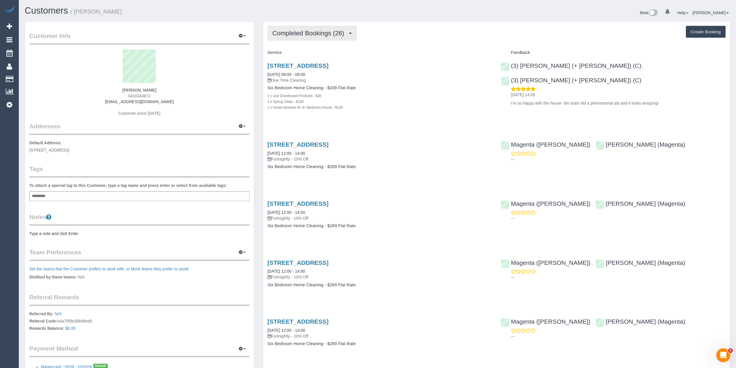
click at [303, 28] on button "Completed Bookings (26)" at bounding box center [311, 33] width 89 height 15
click at [313, 52] on link "Upcoming Bookings (11)" at bounding box center [299, 54] width 63 height 8
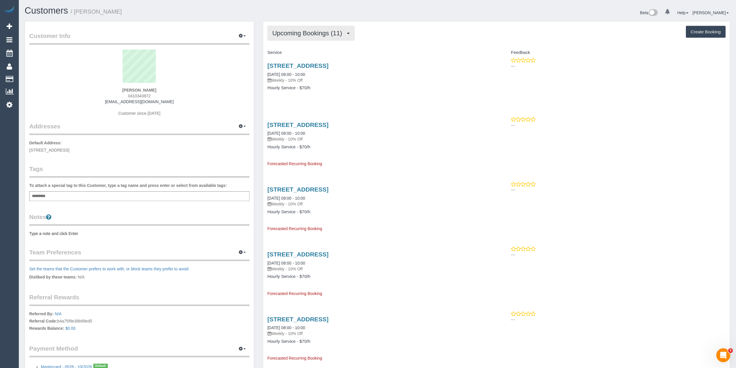
click at [310, 35] on span "Upcoming Bookings (11)" at bounding box center [308, 33] width 73 height 7
click at [306, 47] on link "Completed Bookings (26)" at bounding box center [299, 47] width 63 height 8
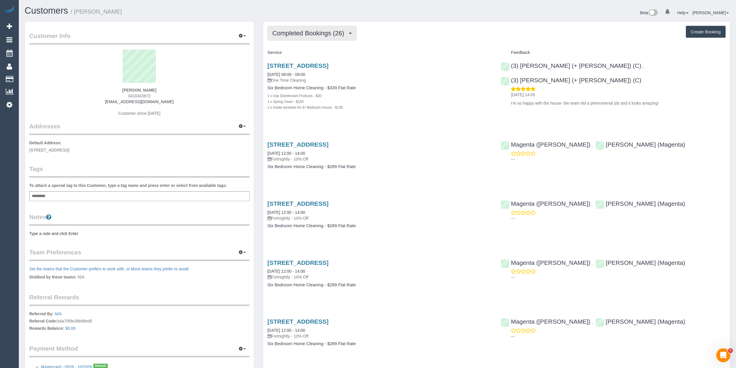
click at [318, 33] on span "Completed Bookings (26)" at bounding box center [309, 33] width 75 height 7
click at [318, 53] on link "Upcoming Bookings (11)" at bounding box center [299, 54] width 63 height 8
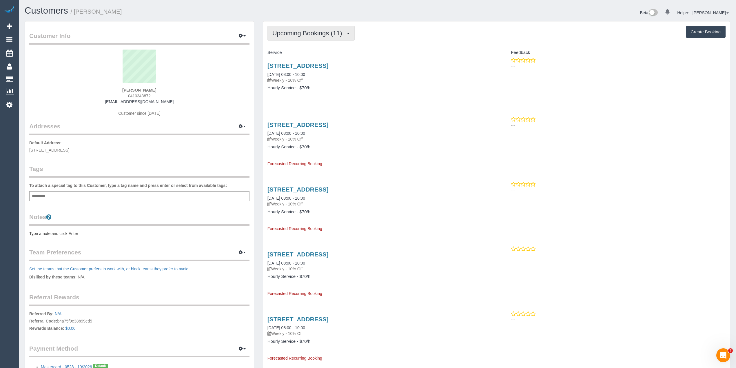
click at [290, 34] on span "Upcoming Bookings (11)" at bounding box center [308, 33] width 73 height 7
click at [295, 49] on link "Completed Bookings (26)" at bounding box center [299, 47] width 63 height 8
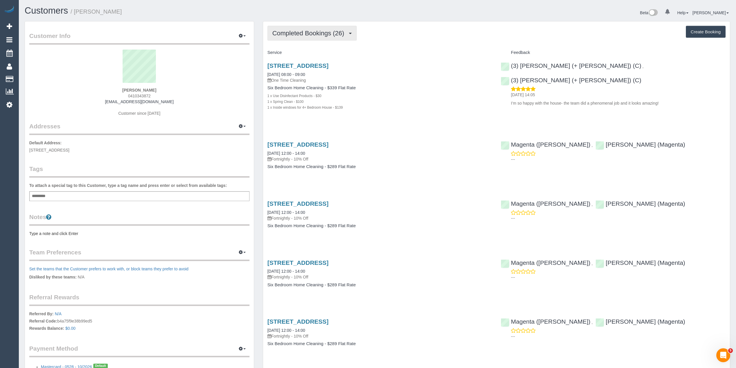
click at [284, 31] on span "Completed Bookings (26)" at bounding box center [309, 33] width 75 height 7
click at [288, 54] on link "Upcoming Bookings (11)" at bounding box center [299, 54] width 63 height 8
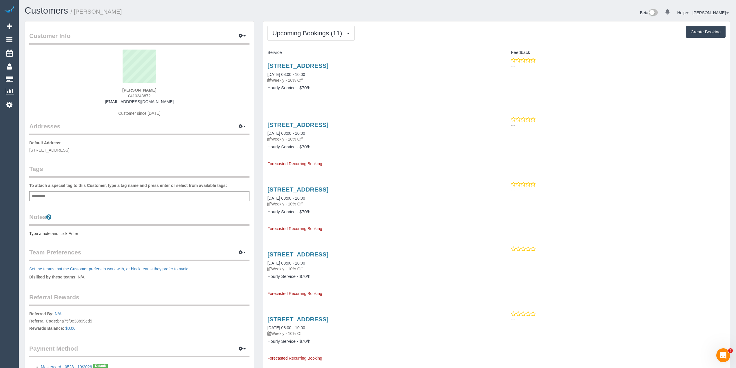
drag, startPoint x: 374, startPoint y: 65, endPoint x: 265, endPoint y: 63, distance: 109.0
click at [265, 63] on div "4 Green Street, Ivanhoe, VIC 3079 13/10/2025 08:00 - 10:00 Weekly - 10% Off Hou…" at bounding box center [380, 79] width 234 height 45
copy link "4 Green Street, Ivanhoe, VIC 3079"
click at [296, 34] on span "Upcoming Bookings (11)" at bounding box center [308, 33] width 73 height 7
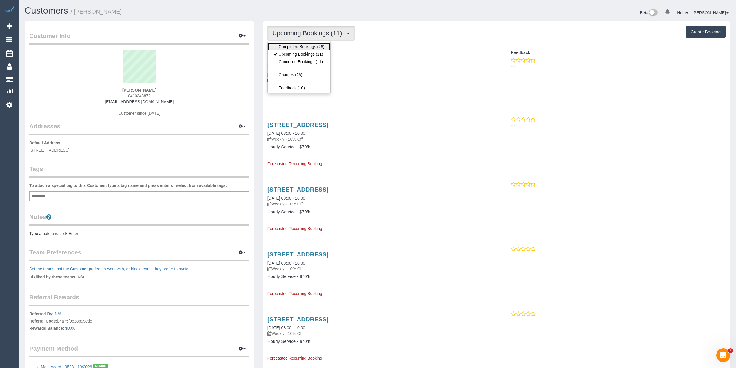
click at [300, 45] on link "Completed Bookings (26)" at bounding box center [299, 47] width 63 height 8
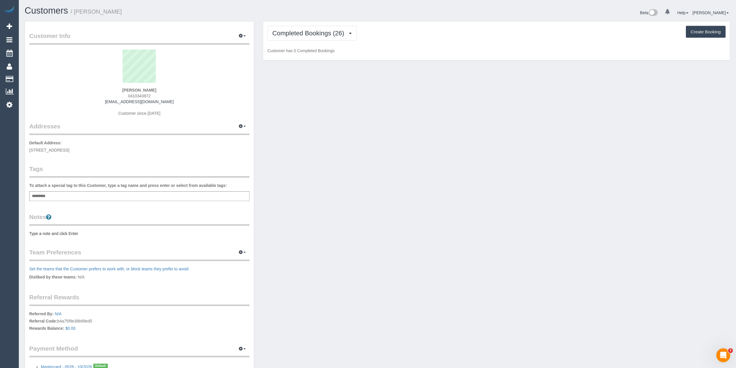
click at [418, 35] on div "Completed Bookings (26) Completed Bookings (26) Upcoming Bookings (11) Cancelle…" at bounding box center [496, 33] width 458 height 15
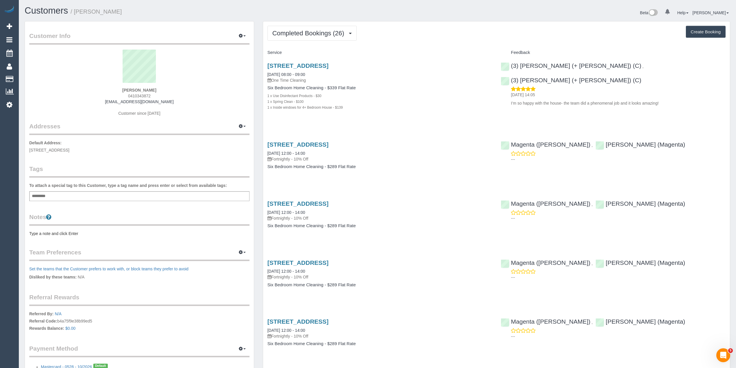
click at [418, 35] on div "Completed Bookings (26) Completed Bookings (26) Upcoming Bookings (11) Cancelle…" at bounding box center [496, 33] width 458 height 15
click at [288, 32] on span "Completed Bookings (26)" at bounding box center [309, 33] width 75 height 7
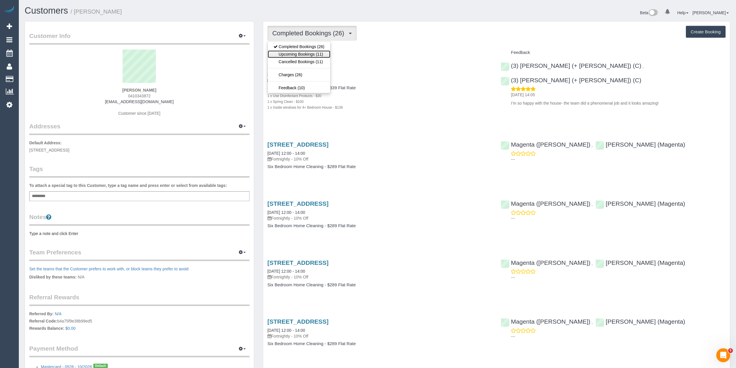
click at [307, 54] on link "Upcoming Bookings (11)" at bounding box center [299, 54] width 63 height 8
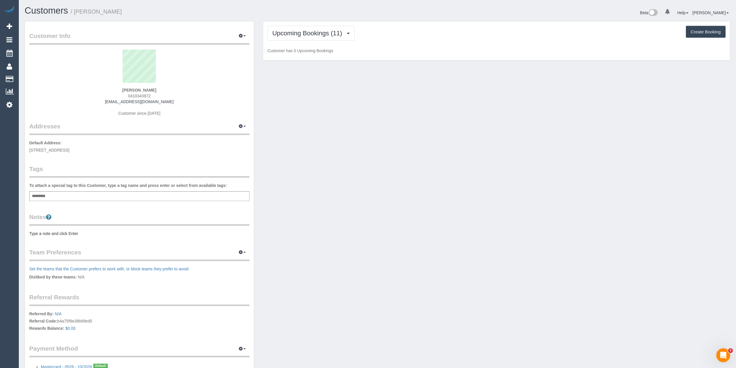
click at [427, 31] on div "Upcoming Bookings (11) Completed Bookings (26) Upcoming Bookings (11) Cancelled…" at bounding box center [496, 33] width 458 height 15
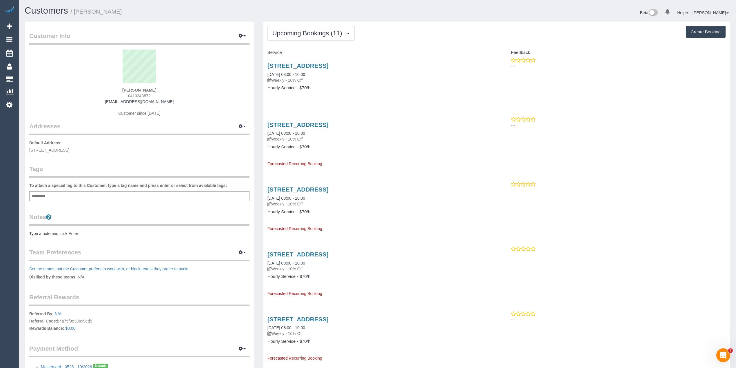
click at [55, 231] on pre "Type a note and click Enter" at bounding box center [139, 234] width 220 height 6
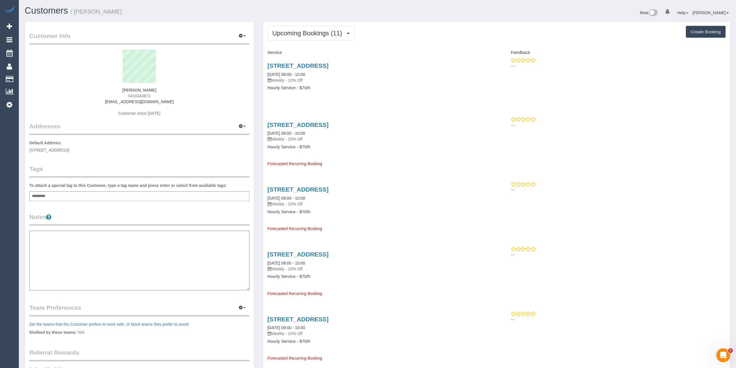
click at [70, 238] on textarea at bounding box center [139, 261] width 220 height 60
paste textarea "**********"
click at [87, 241] on textarea "**********" at bounding box center [139, 261] width 220 height 60
click at [144, 247] on textarea "**********" at bounding box center [139, 261] width 220 height 60
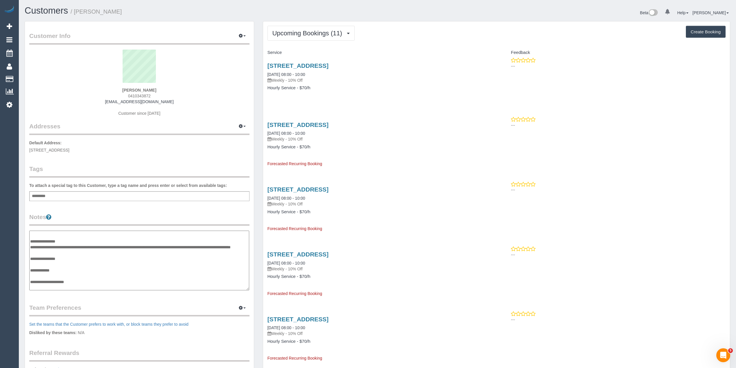
type textarea "**********"
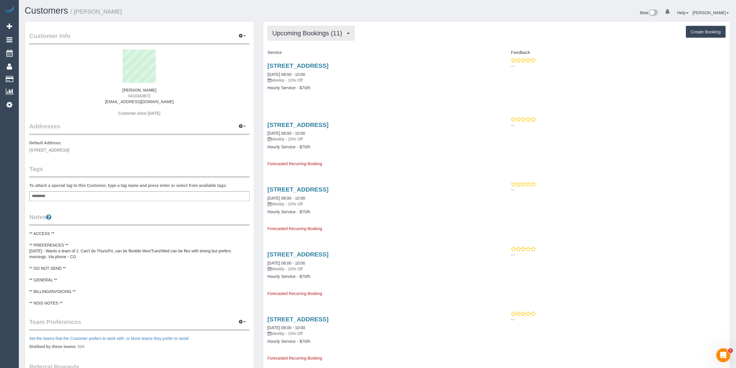
click at [300, 34] on span "Upcoming Bookings (11)" at bounding box center [308, 33] width 73 height 7
click at [306, 53] on link "Upcoming Bookings (11)" at bounding box center [299, 54] width 63 height 8
click at [306, 34] on span "Upcoming Bookings (11)" at bounding box center [308, 33] width 73 height 7
click at [309, 57] on link "Upcoming Bookings (11)" at bounding box center [299, 54] width 63 height 8
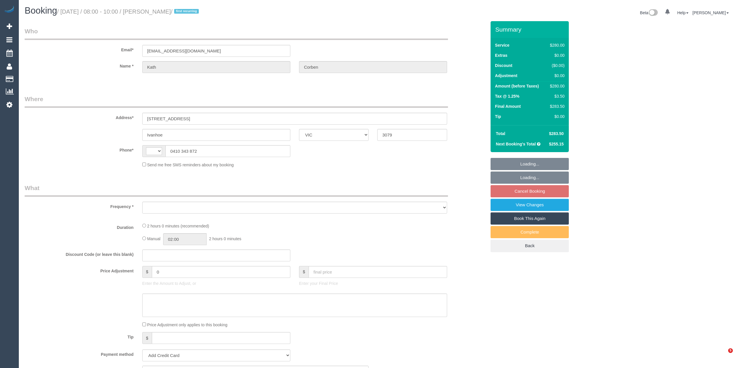
select select "VIC"
select select "string:AU"
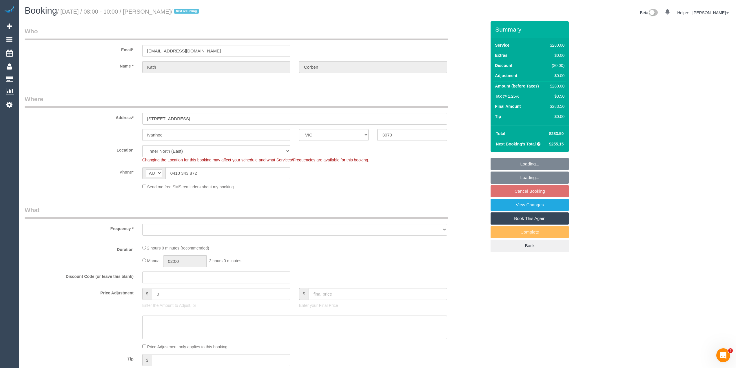
select select "object:677"
select select "string:stripe-pm_1S8JFC2GScqysDRVUQutItZh"
select select "number:30"
select select "number:14"
select select "number:18"
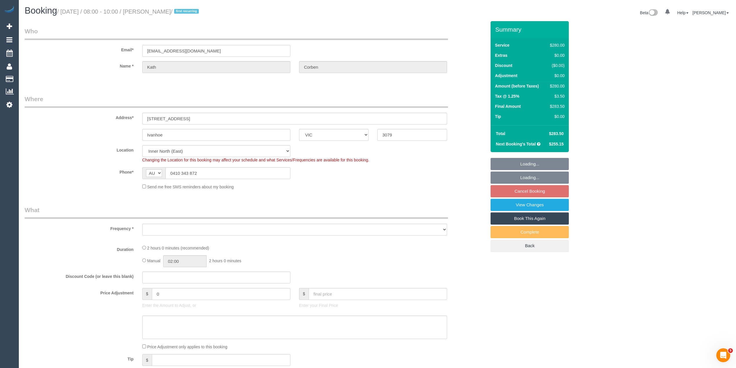
select select "number:24"
select select "number:34"
select select "number:11"
select select "object:858"
select select "2"
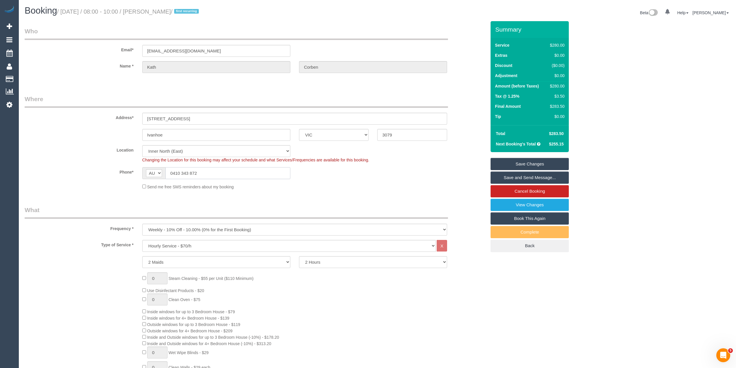
drag, startPoint x: 183, startPoint y: 166, endPoint x: 146, endPoint y: 163, distance: 37.5
click at [146, 163] on sui-booking-location "Location [GEOGRAPHIC_DATA] (North) East (South) [GEOGRAPHIC_DATA] (East) [GEOGR…" at bounding box center [256, 167] width 462 height 45
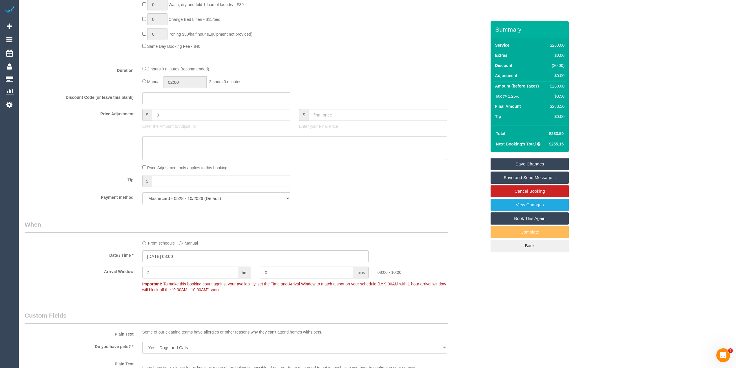
scroll to position [515, 0]
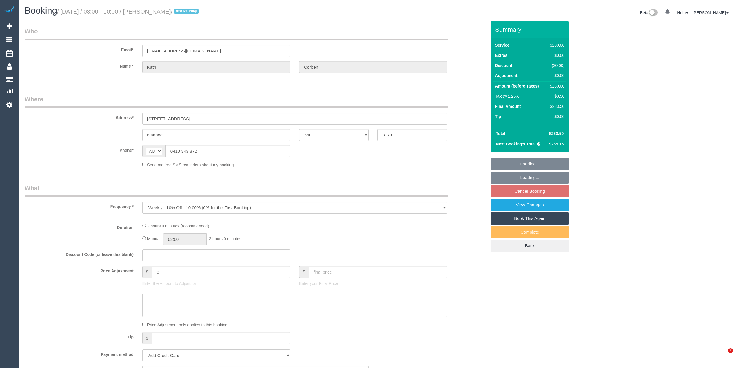
select select "VIC"
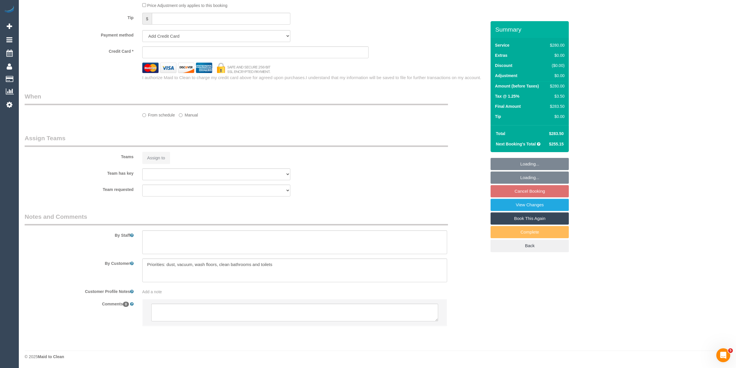
select select "2"
select select "string:stripe-pm_1S8JFC2GScqysDRVUQutItZh"
select select "number:30"
select select "number:14"
select select "number:18"
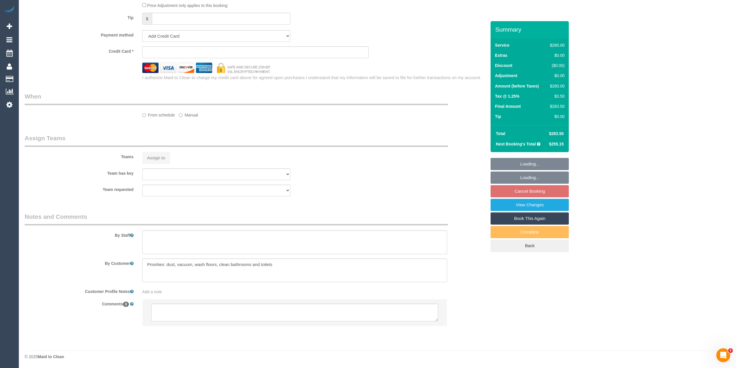
select select "number:24"
select select "number:34"
select select "number:11"
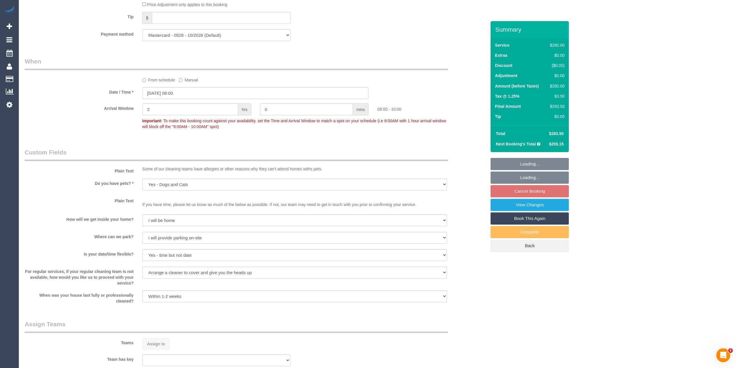
select select "object:872"
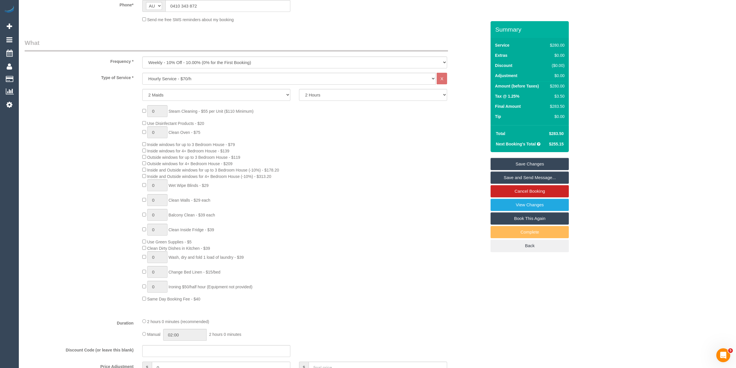
scroll to position [61, 0]
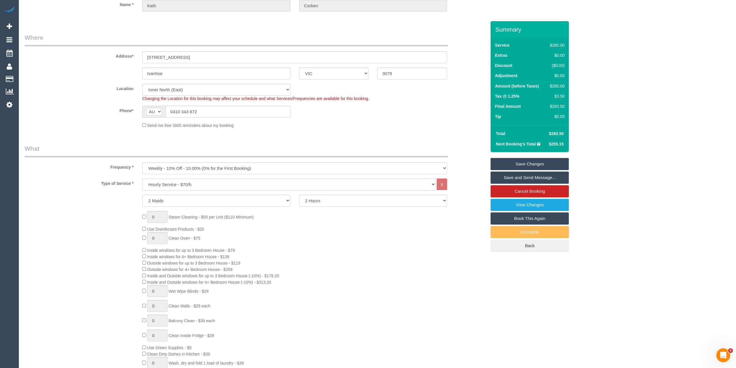
click at [159, 179] on select "Hourly Service - $70/h Hourly Service - $65/h Hourly Service - $60/h Hourly Ser…" at bounding box center [289, 184] width 294 height 12
select select "215"
click at [142, 178] on select "Hourly Service - $70/h Hourly Service - $65/h Hourly Service - $60/h Hourly Ser…" at bounding box center [289, 184] width 294 height 12
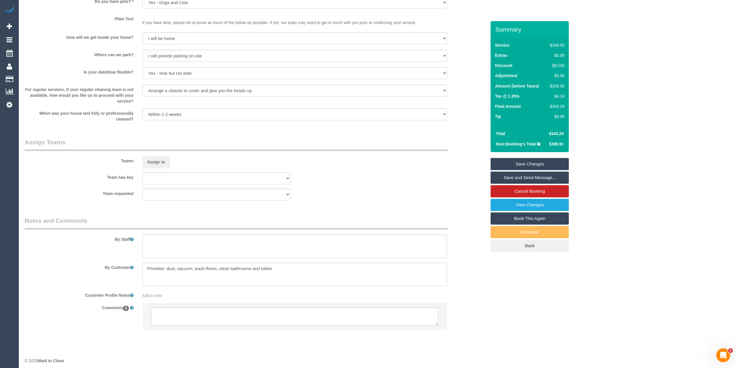
scroll to position [772, 0]
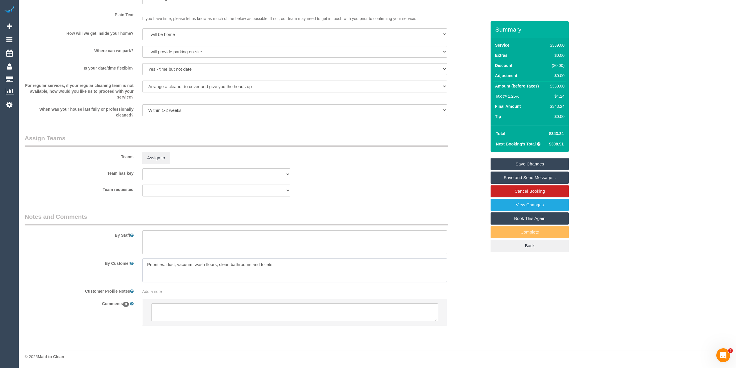
drag, startPoint x: 296, startPoint y: 267, endPoint x: 28, endPoint y: 257, distance: 268.5
click at [28, 257] on sui-booking-comments "By Staff By Customer Customer Profile Notes Add a note Comments 0" at bounding box center [256, 272] width 462 height 120
click at [175, 308] on textarea at bounding box center [294, 312] width 287 height 18
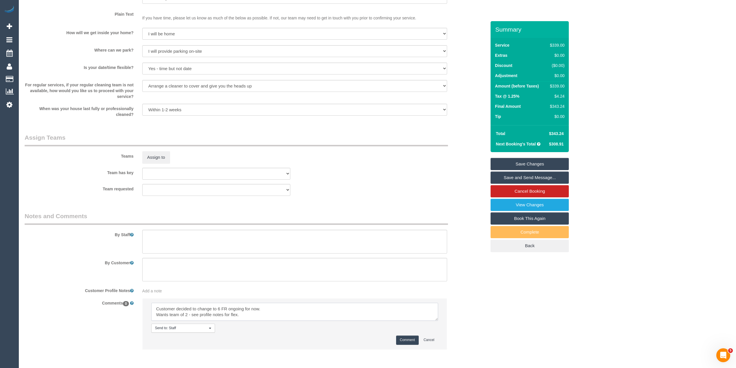
scroll to position [2, 0]
type textarea "Customer decided to change to 6 FR ongoing for now. Wants team of 2 - see profi…"
click at [407, 340] on button "Comment" at bounding box center [407, 340] width 23 height 9
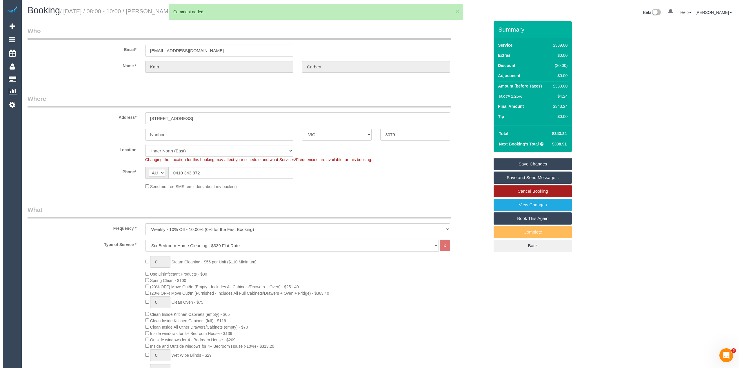
scroll to position [0, 0]
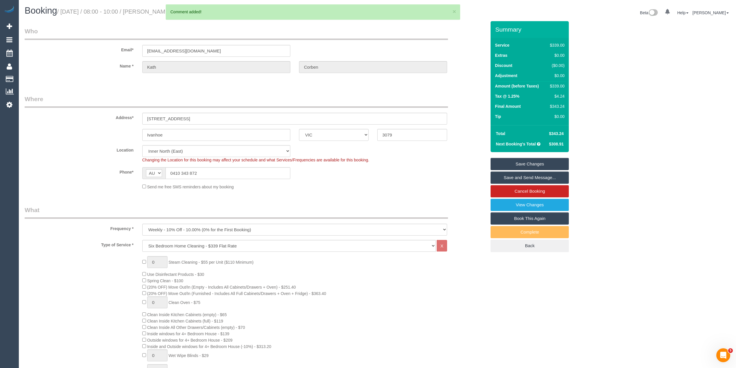
click at [539, 160] on link "Save Changes" at bounding box center [530, 164] width 78 height 12
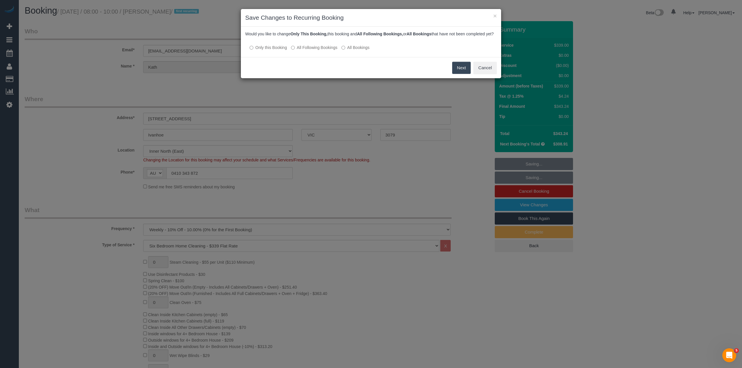
click at [326, 50] on p "Only this Booking All Following Bookings All Bookings" at bounding box center [370, 47] width 251 height 6
click at [312, 50] on label "All Following Bookings" at bounding box center [314, 48] width 46 height 6
click at [460, 73] on button "Save" at bounding box center [461, 68] width 20 height 12
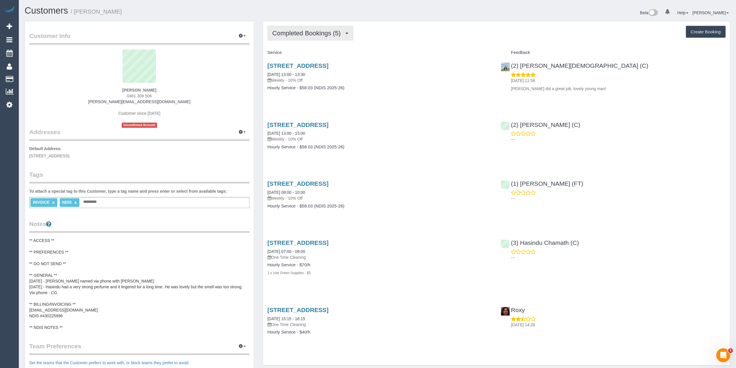
click at [291, 34] on span "Completed Bookings (5)" at bounding box center [307, 33] width 71 height 7
click at [305, 32] on span "Completed Bookings (5)" at bounding box center [307, 33] width 71 height 7
click at [308, 52] on link "Upcoming Bookings (11)" at bounding box center [298, 54] width 61 height 8
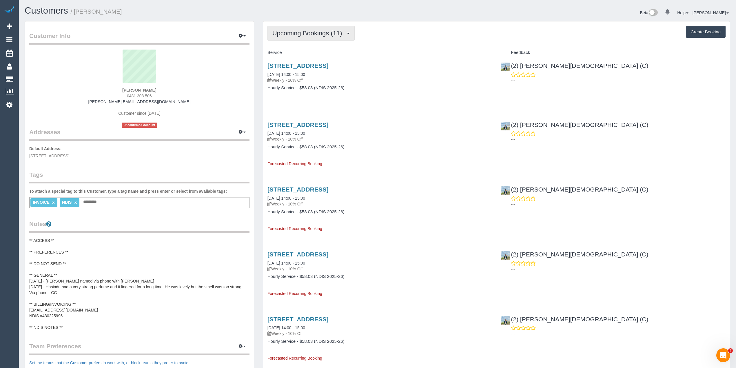
click at [298, 29] on button "Upcoming Bookings (11)" at bounding box center [310, 33] width 87 height 15
click at [301, 47] on link "Completed Bookings (5)" at bounding box center [298, 47] width 61 height 8
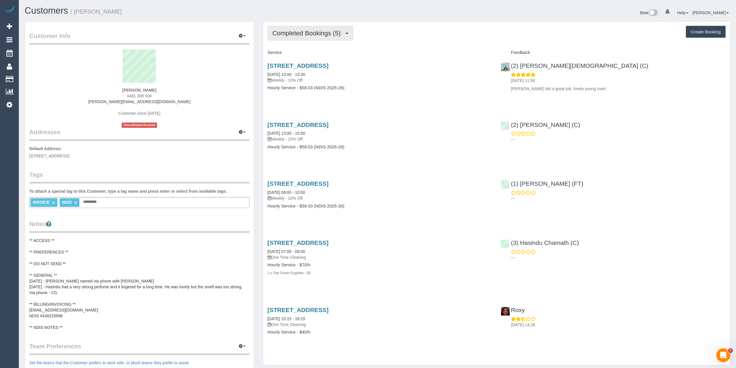
click at [299, 32] on span "Completed Bookings (5)" at bounding box center [307, 33] width 71 height 7
click at [412, 39] on div "Completed Bookings (5) Completed Bookings (5) Upcoming Bookings (11) Cancelled …" at bounding box center [496, 33] width 458 height 15
click at [306, 36] on button "Completed Bookings (5)" at bounding box center [310, 33] width 86 height 15
click at [311, 54] on link "Upcoming Bookings (11)" at bounding box center [298, 54] width 61 height 8
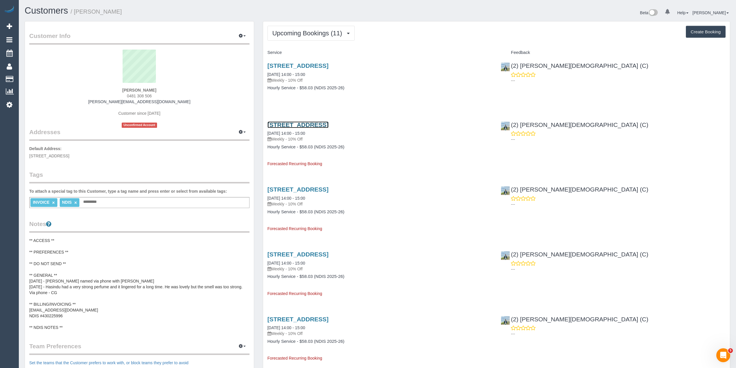
click at [308, 125] on link "2/130 Flinders Street, Thornbury, VIC 3071" at bounding box center [297, 124] width 61 height 7
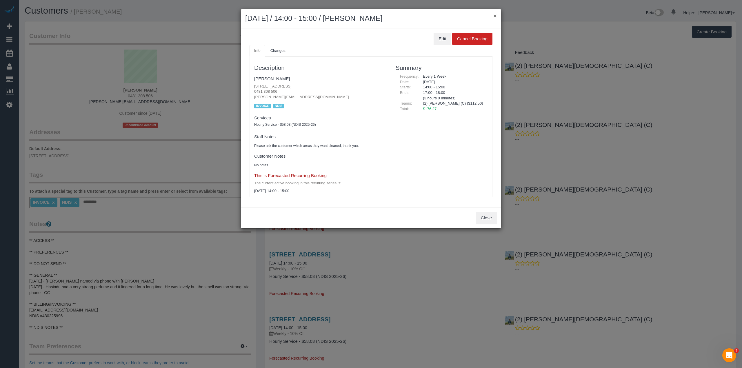
click at [495, 13] on button "×" at bounding box center [494, 16] width 3 height 6
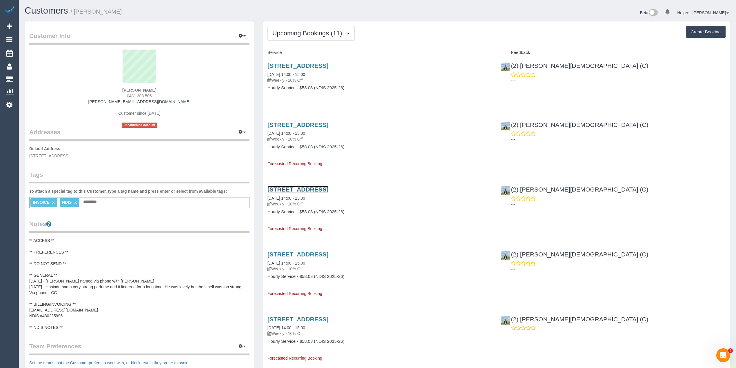
click at [329, 190] on link "2/130 Flinders Street, Thornbury, VIC 3071" at bounding box center [297, 189] width 61 height 7
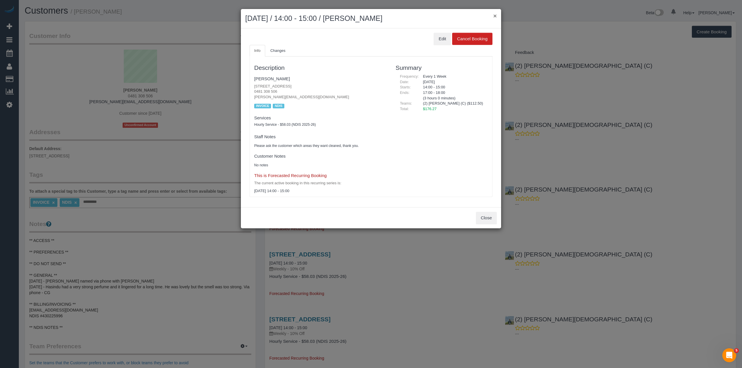
click at [495, 14] on button "×" at bounding box center [494, 16] width 3 height 6
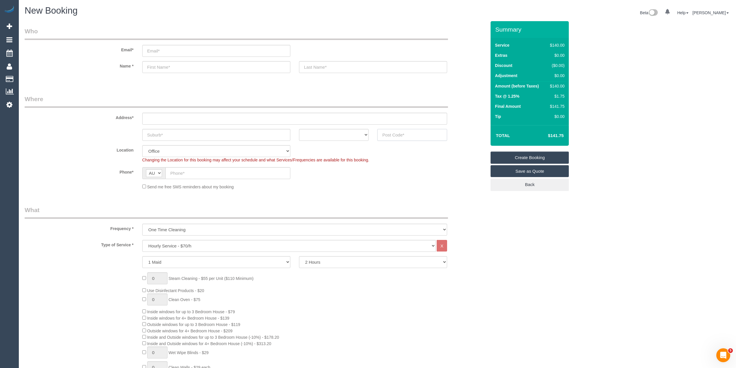
click at [399, 133] on input "text" at bounding box center [412, 135] width 70 height 12
type input "3051"
click at [164, 113] on input "text" at bounding box center [294, 119] width 305 height 12
type input "-"
select select "59"
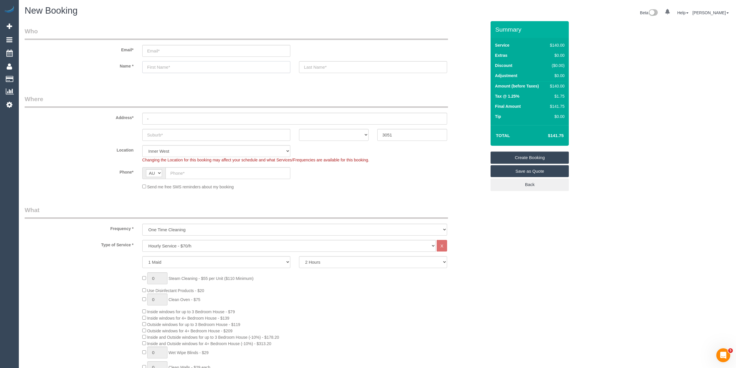
click at [197, 67] on input "text" at bounding box center [216, 67] width 148 height 12
select select "object:2101"
type input "[PERSON_NAME]"
click at [190, 171] on input "text" at bounding box center [227, 173] width 125 height 12
paste input "61 413 756 635"
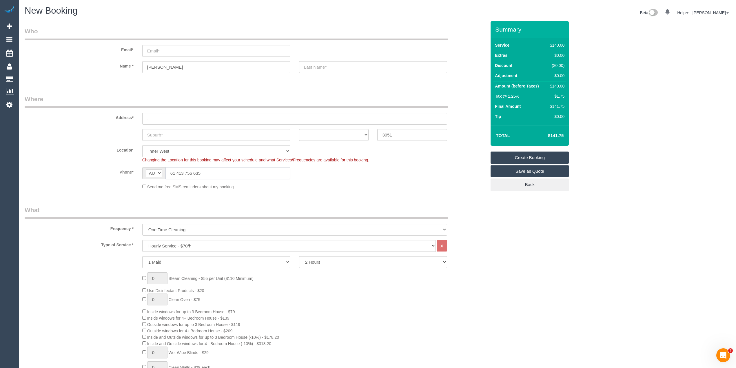
drag, startPoint x: 177, startPoint y: 172, endPoint x: 169, endPoint y: 172, distance: 7.5
click at [169, 172] on input "61 413 756 635" at bounding box center [227, 173] width 125 height 12
type input "0413 756 635"
click at [310, 134] on select "ACT [GEOGRAPHIC_DATA] NT [GEOGRAPHIC_DATA] SA TAS [GEOGRAPHIC_DATA] [GEOGRAPHIC…" at bounding box center [334, 135] width 70 height 12
select select "VIC"
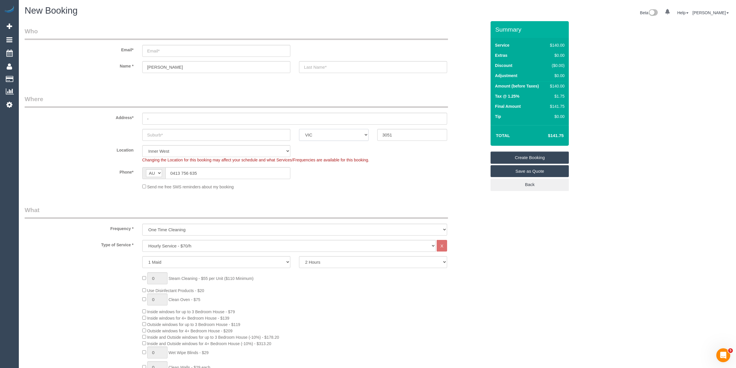
click at [299, 129] on select "ACT [GEOGRAPHIC_DATA] NT [GEOGRAPHIC_DATA] SA TAS [GEOGRAPHIC_DATA] [GEOGRAPHIC…" at bounding box center [334, 135] width 70 height 12
click at [168, 135] on input "text" at bounding box center [216, 135] width 148 height 12
type input "North Melbourne"
click at [183, 246] on select "Hourly Service - $70/h Hourly Service - $65/h Hourly Service - $60/h Hourly Ser…" at bounding box center [289, 246] width 294 height 12
select select "212"
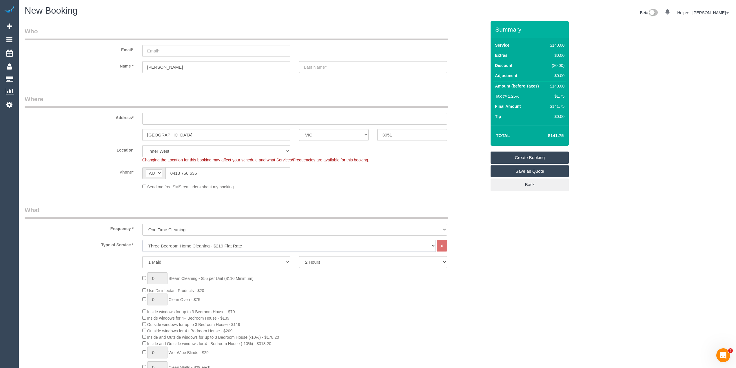
click at [142, 240] on select "Hourly Service - $70/h Hourly Service - $65/h Hourly Service - $60/h Hourly Ser…" at bounding box center [289, 246] width 294 height 12
click at [107, 277] on div "0 Steam Cleaning - $55 per Unit ($110 Minimum) Use Disinfectant Products - $30 …" at bounding box center [255, 364] width 470 height 216
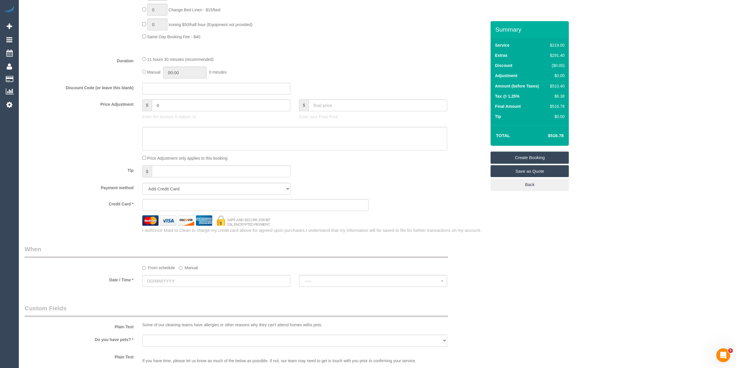
scroll to position [451, 0]
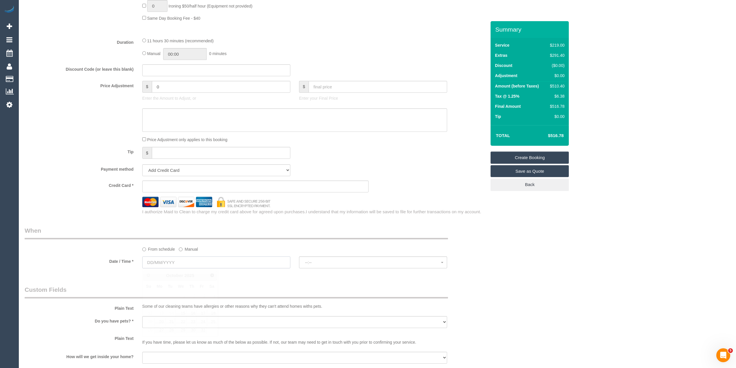
click at [168, 262] on input "text" at bounding box center [216, 262] width 148 height 12
click at [181, 313] on link "15" at bounding box center [180, 313] width 11 height 8
type input "15/10/2025"
click at [331, 262] on span "--:--" at bounding box center [373, 262] width 136 height 5
select select "spot1"
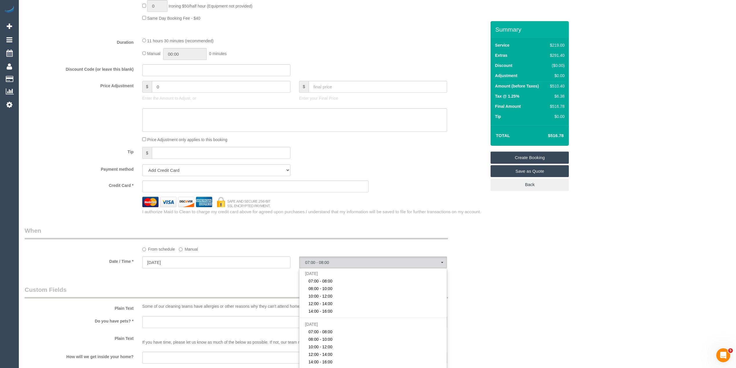
click at [558, 240] on div "Who Email* Name * Gary Where Address* - North Melbourne ACT NSW NT QLD SA TAS V…" at bounding box center [378, 95] width 706 height 1051
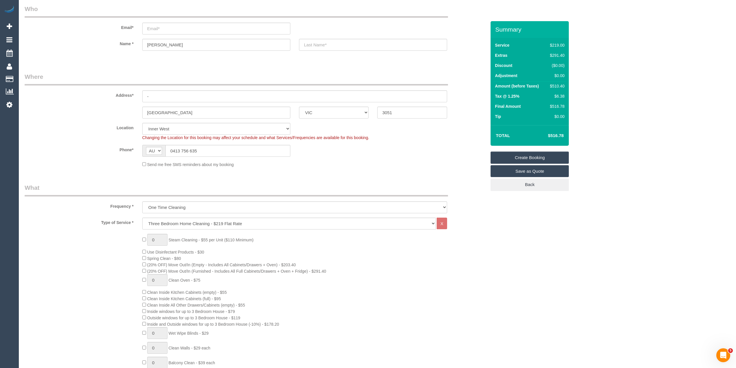
scroll to position [0, 0]
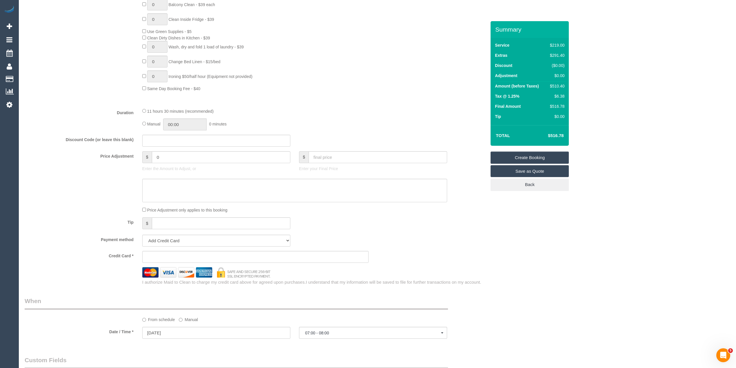
scroll to position [386, 0]
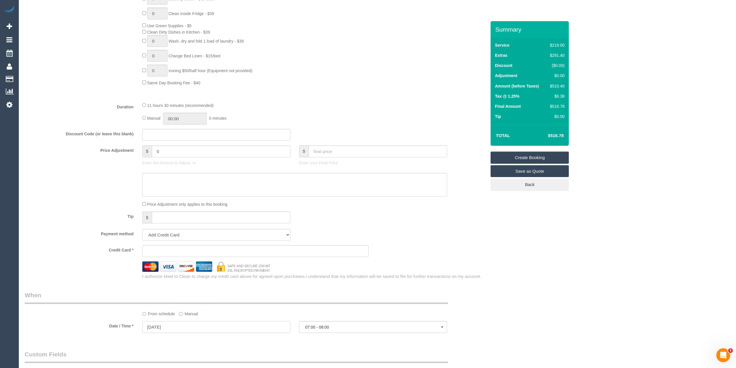
click at [171, 326] on input "15/10/2025" at bounding box center [216, 327] width 148 height 12
click at [557, 297] on div "Who Email* Name * Gary Where Address* - North Melbourne ACT NSW NT QLD SA TAS V…" at bounding box center [378, 160] width 706 height 1051
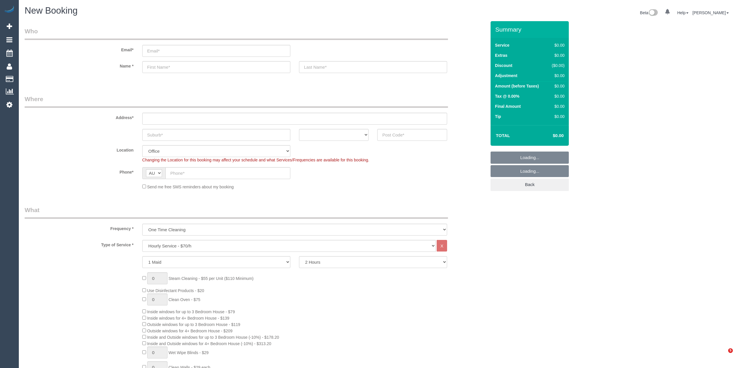
select select "object:2096"
